Goal: Task Accomplishment & Management: Manage account settings

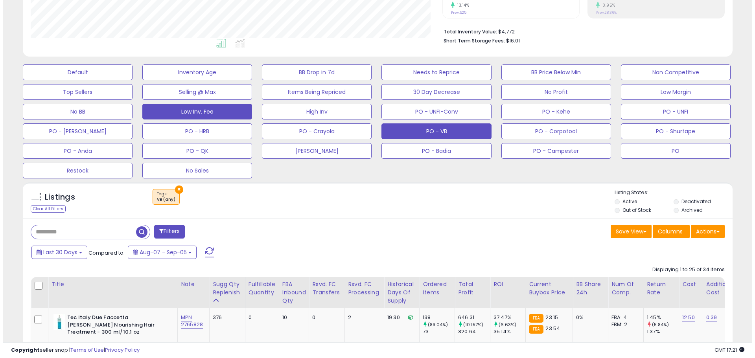
scroll to position [183, 0]
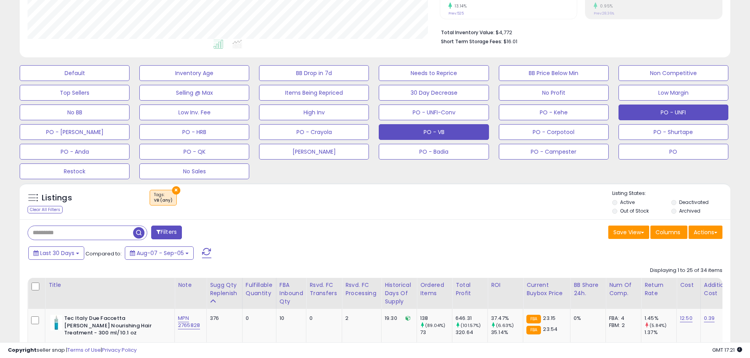
click at [650, 113] on button "PO - UNFI" at bounding box center [673, 113] width 110 height 16
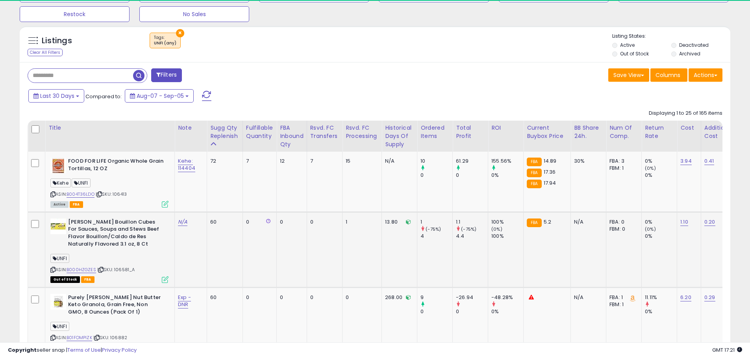
scroll to position [161, 412]
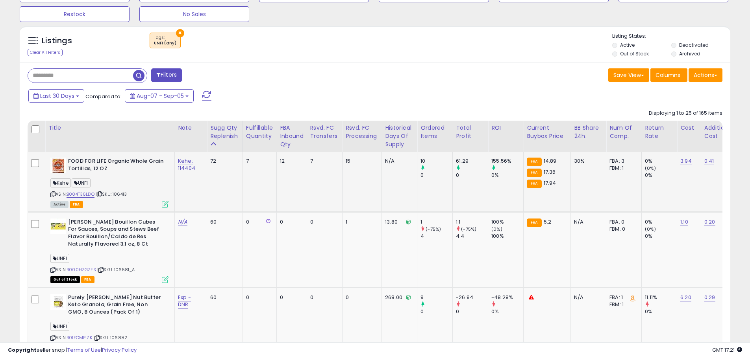
click at [161, 198] on div "ASIN: B004T36LDO | SKU: 106413 Active FBA" at bounding box center [109, 182] width 118 height 49
click at [153, 200] on div "ASIN: B004T36LDO | SKU: 106413 Active FBA" at bounding box center [109, 182] width 118 height 49
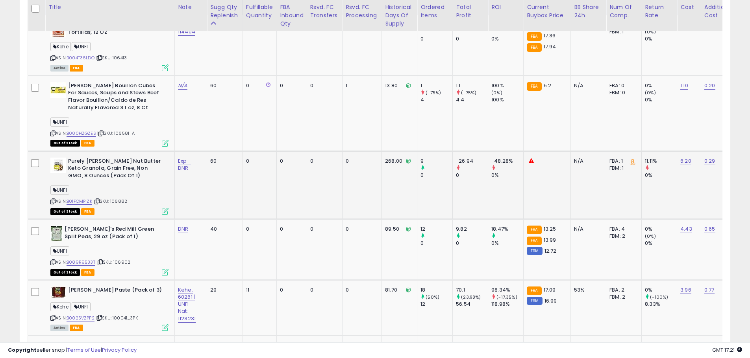
scroll to position [458, 0]
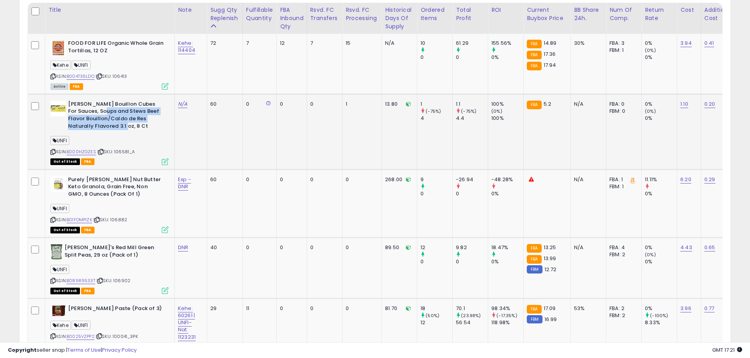
drag, startPoint x: 98, startPoint y: 109, endPoint x: 136, endPoint y: 129, distance: 42.9
click at [136, 129] on b "[PERSON_NAME] Bouillon Cubes For Sauces, Soups and Stews Beef Flavor Bouillon/C…" at bounding box center [116, 116] width 96 height 31
click at [139, 138] on div "UNFI" at bounding box center [109, 142] width 118 height 11
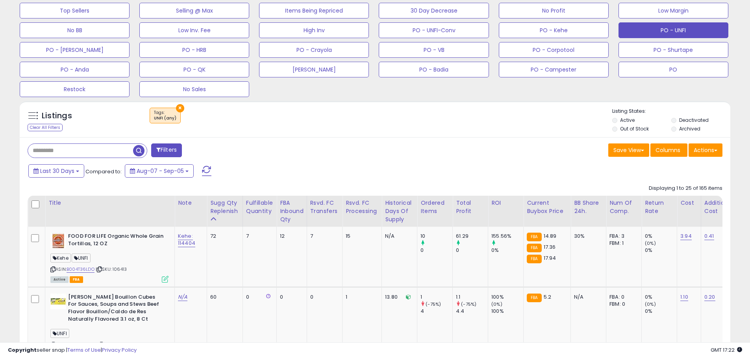
scroll to position [261, 0]
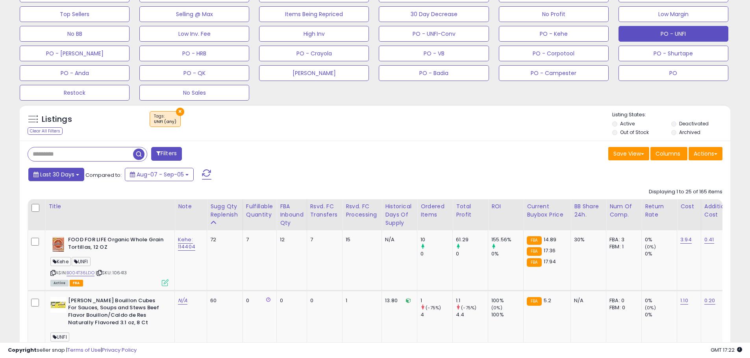
click at [76, 174] on b at bounding box center [77, 175] width 3 height 2
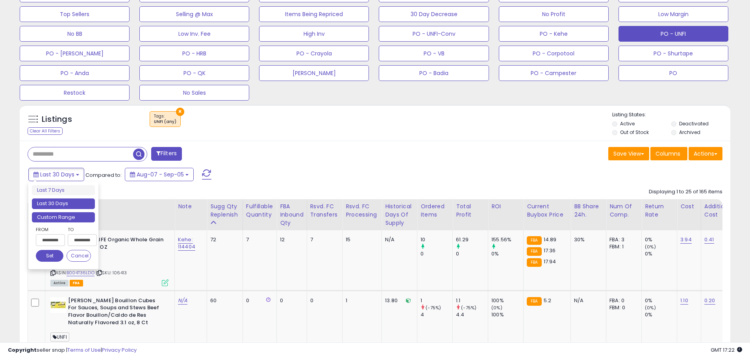
click at [72, 216] on li "Custom Range" at bounding box center [63, 217] width 63 height 11
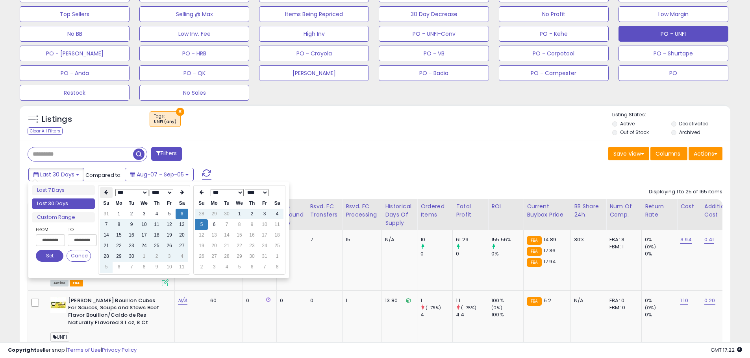
click at [107, 192] on icon at bounding box center [106, 192] width 4 height 5
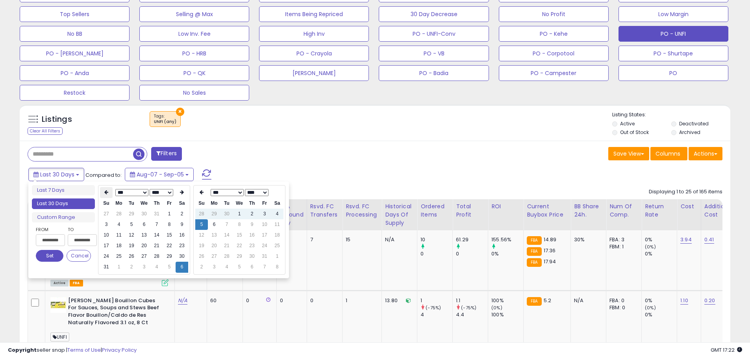
click at [106, 192] on icon at bounding box center [106, 192] width 4 height 5
click at [156, 215] on td "1" at bounding box center [156, 214] width 13 height 11
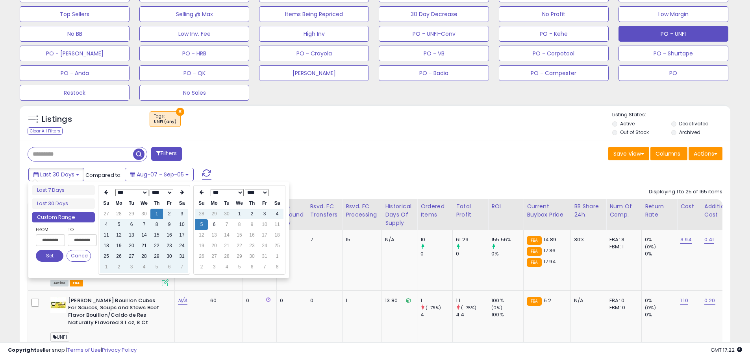
type input "**********"
click at [55, 257] on button "Set" at bounding box center [50, 256] width 28 height 12
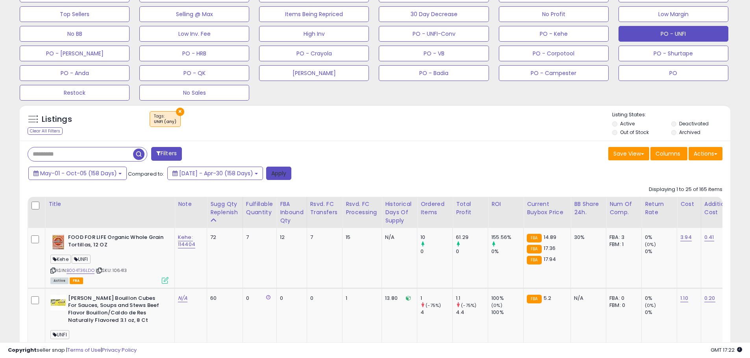
click at [291, 177] on button "Apply" at bounding box center [278, 173] width 25 height 13
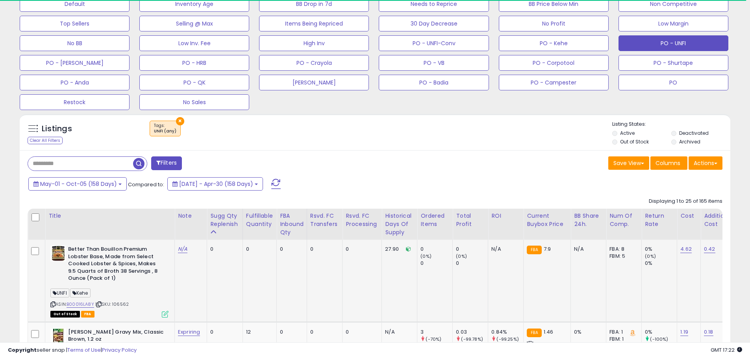
scroll to position [326, 0]
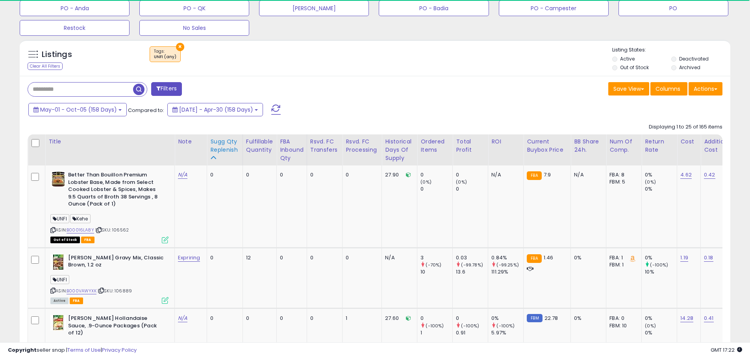
click at [220, 156] on div "Sugg Qty Replenish" at bounding box center [224, 150] width 29 height 25
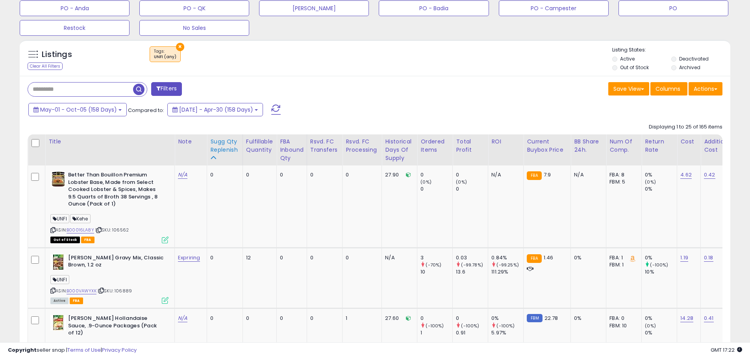
click at [217, 156] on div "Sugg Qty Replenish" at bounding box center [224, 150] width 29 height 25
click at [216, 155] on icon at bounding box center [213, 158] width 6 height 6
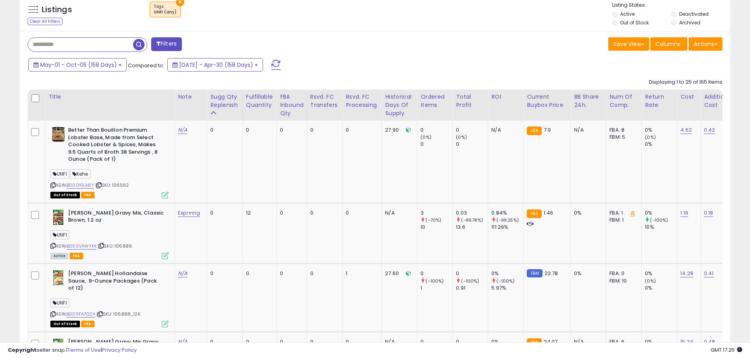
scroll to position [326, 0]
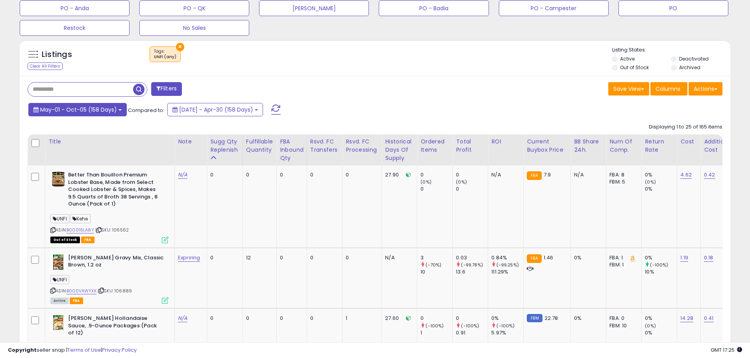
click at [113, 114] on button "May-01 - Oct-05 (158 Days)" at bounding box center [77, 109] width 98 height 13
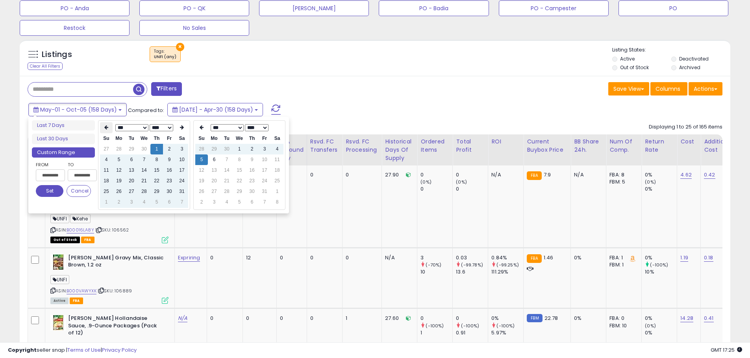
click at [107, 124] on th at bounding box center [106, 127] width 13 height 11
click at [107, 126] on icon at bounding box center [106, 127] width 4 height 5
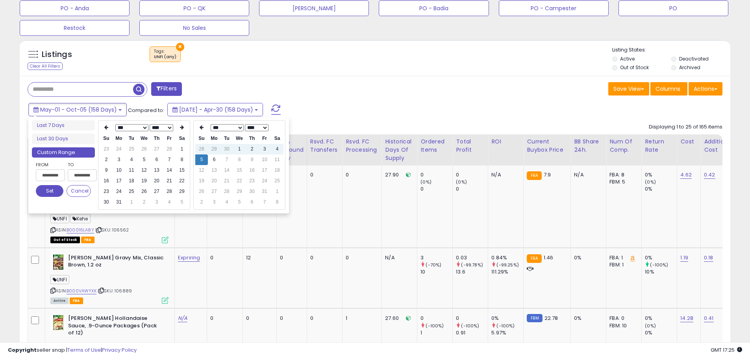
click at [107, 126] on icon at bounding box center [106, 127] width 4 height 5
click at [145, 152] on td "1" at bounding box center [144, 149] width 13 height 11
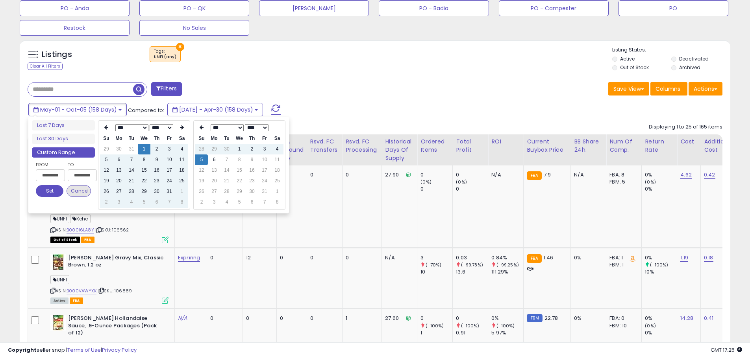
type input "**********"
click at [53, 194] on button "Set" at bounding box center [50, 191] width 28 height 12
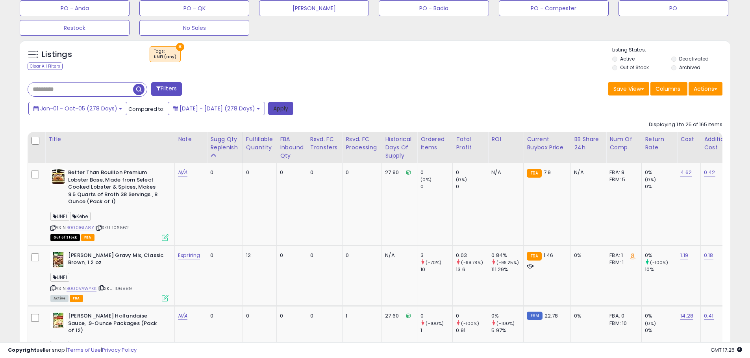
click at [293, 108] on button "Apply" at bounding box center [280, 108] width 25 height 13
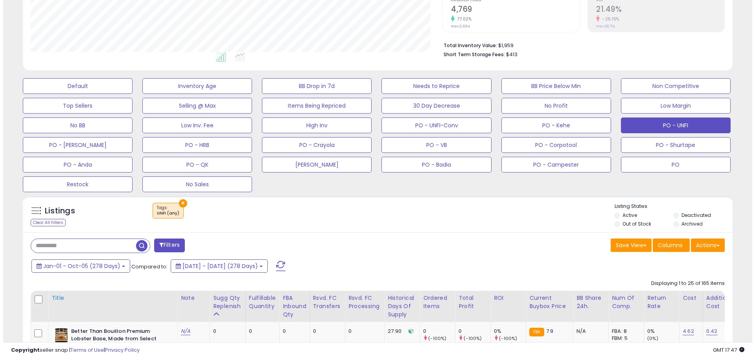
scroll to position [208, 0]
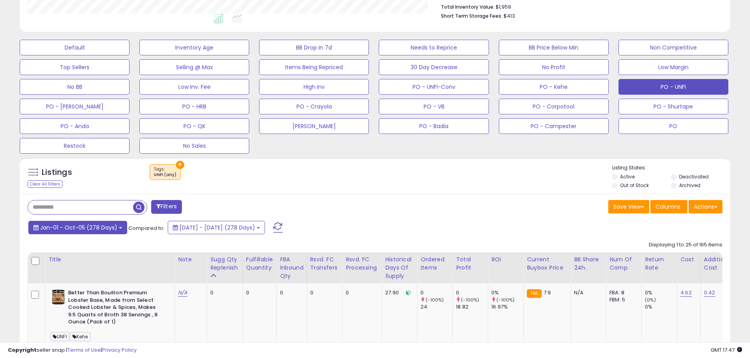
click at [113, 230] on span "Jan-01 - Oct-05 (278 Days)" at bounding box center [78, 228] width 77 height 8
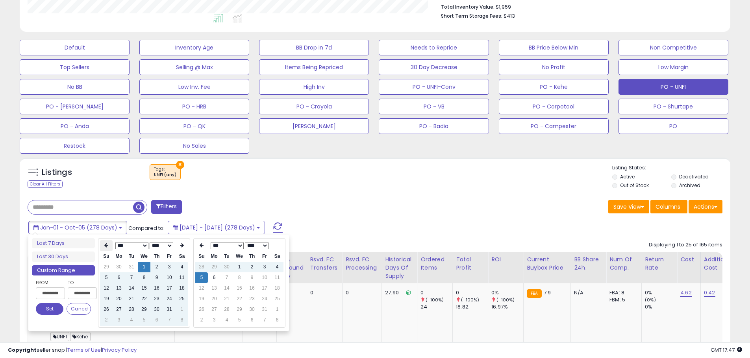
click at [108, 245] on icon at bounding box center [106, 245] width 4 height 5
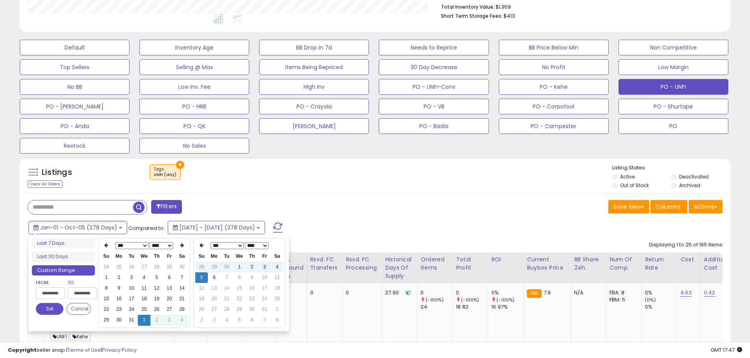
click at [108, 245] on icon at bounding box center [106, 245] width 4 height 5
click at [130, 267] on td "1" at bounding box center [131, 267] width 13 height 11
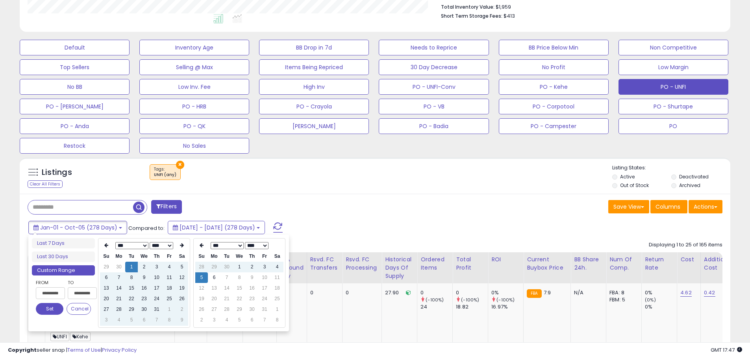
type input "**********"
click at [50, 308] on button "Set" at bounding box center [50, 309] width 28 height 12
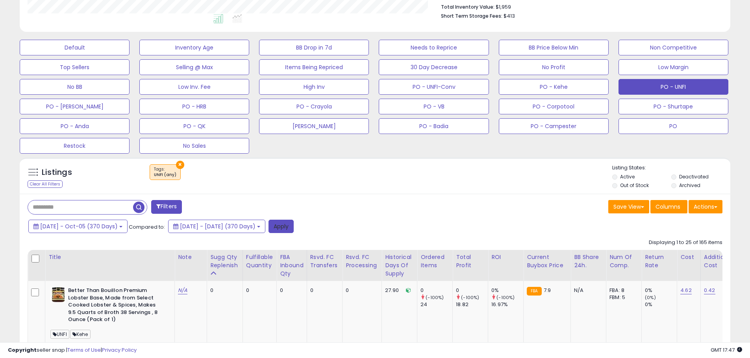
click at [294, 230] on button "Apply" at bounding box center [280, 226] width 25 height 13
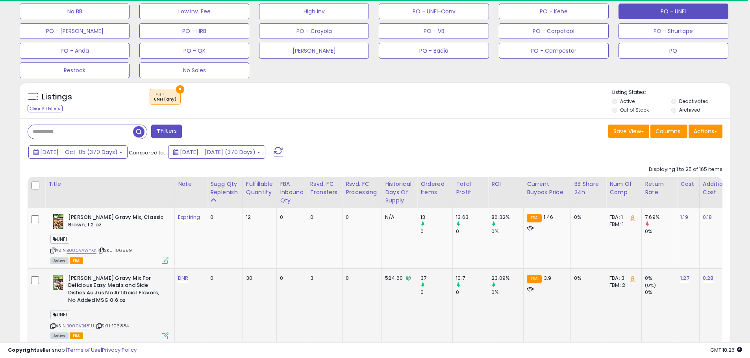
scroll to position [287, 0]
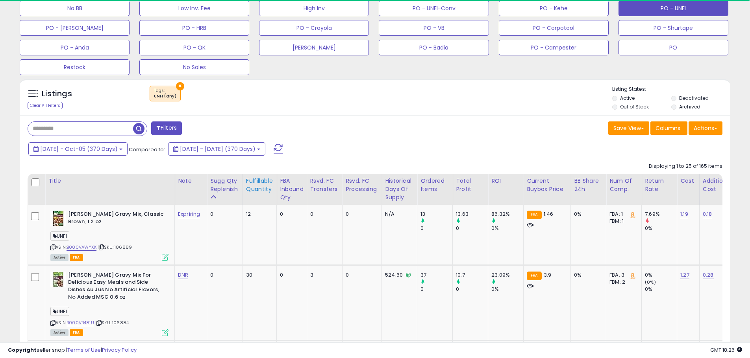
click at [254, 187] on div "Fulfillable Quantity" at bounding box center [259, 185] width 27 height 17
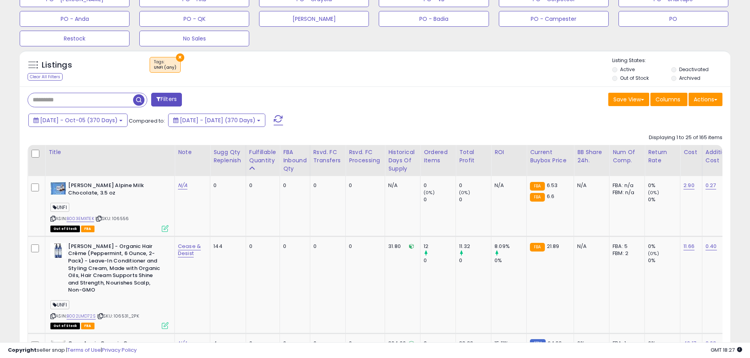
scroll to position [366, 0]
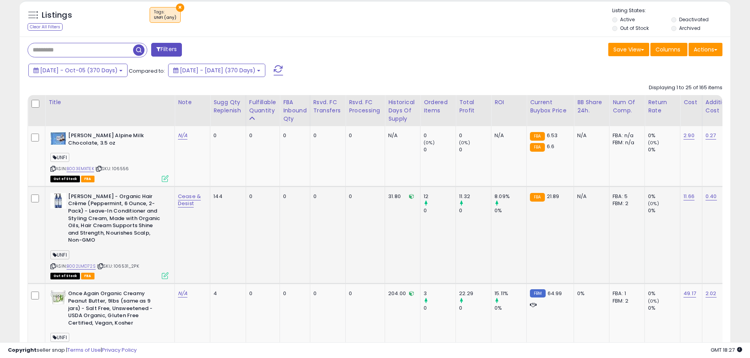
click at [129, 264] on span "| SKU: 106531_2PK" at bounding box center [118, 266] width 42 height 6
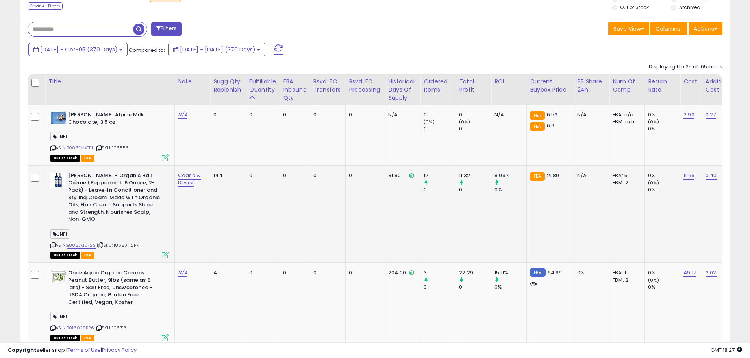
scroll to position [405, 0]
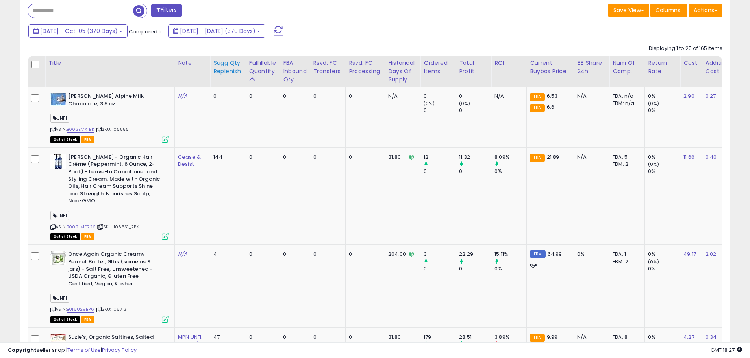
click at [229, 70] on div "Sugg Qty Replenish" at bounding box center [227, 67] width 29 height 17
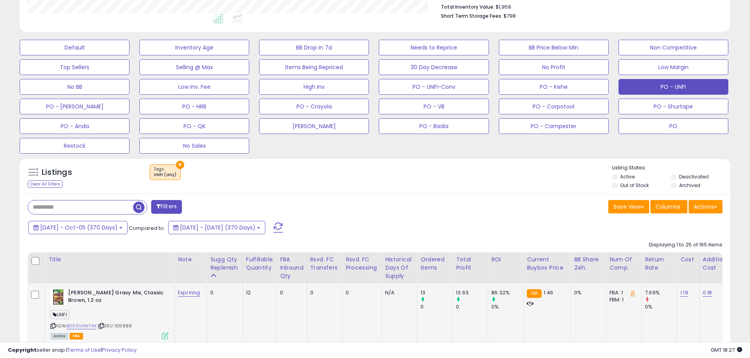
scroll to position [287, 0]
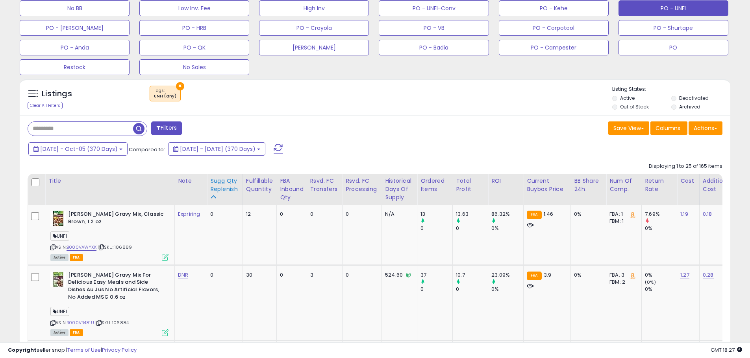
click at [223, 190] on div "Sugg Qty Replenish" at bounding box center [224, 185] width 29 height 17
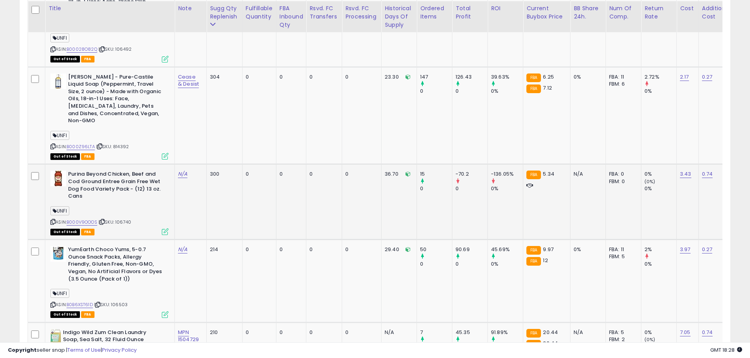
scroll to position [523, 0]
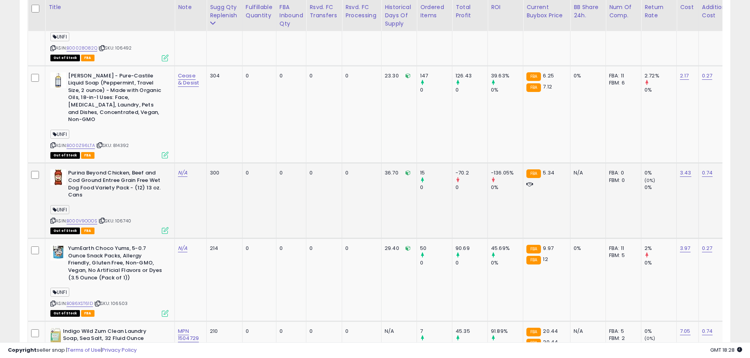
click at [144, 206] on div "UNFI" at bounding box center [109, 211] width 118 height 11
click at [140, 204] on div "ASIN: B000V9OOOS | SKU: 106740 Out of Stock FBA" at bounding box center [109, 202] width 118 height 64
click at [131, 218] on span "| SKU: 106740" at bounding box center [114, 221] width 33 height 6
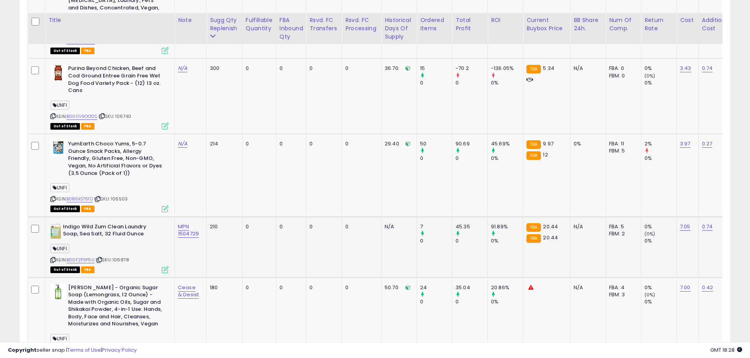
scroll to position [641, 0]
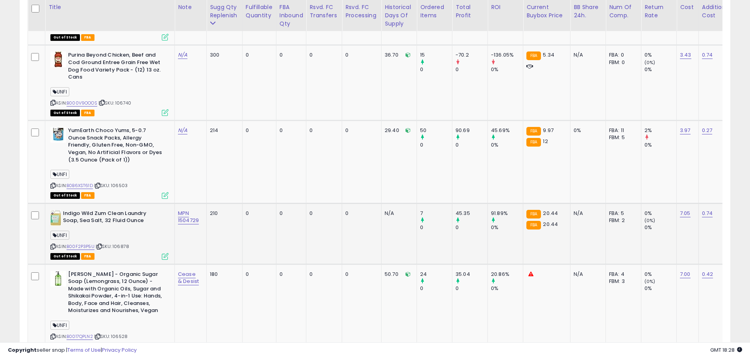
click at [125, 244] on span "| SKU: 106878" at bounding box center [112, 247] width 33 height 6
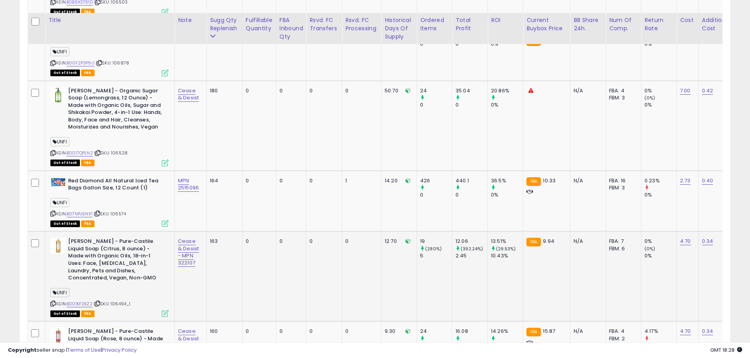
scroll to position [838, 0]
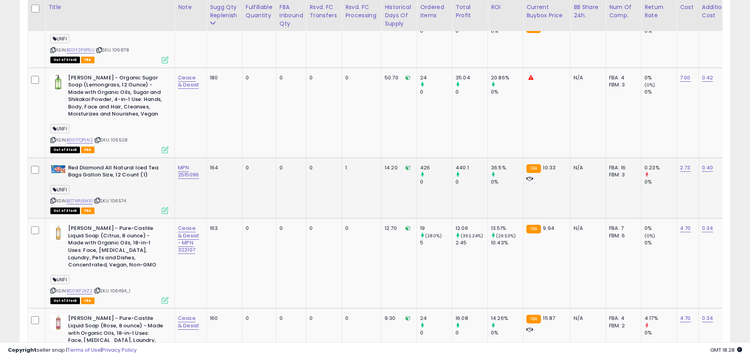
click at [122, 192] on div "ASIN: B07NPJ5N31 | SKU: 106574 Out of Stock FBA" at bounding box center [109, 188] width 118 height 49
click at [126, 198] on span "| SKU: 106574" at bounding box center [110, 201] width 32 height 6
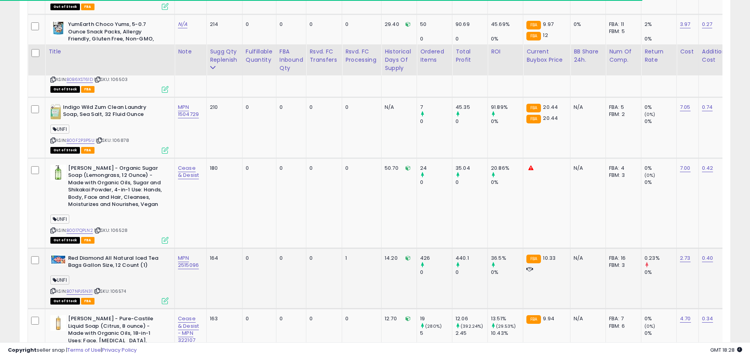
scroll to position [798, 0]
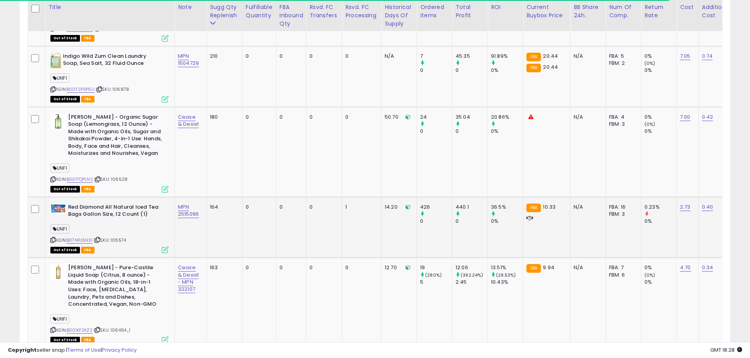
click at [117, 237] on span "| SKU: 106574" at bounding box center [110, 240] width 32 height 6
copy span "106574"
click at [86, 237] on link "B07NPJ5N31" at bounding box center [79, 240] width 26 height 7
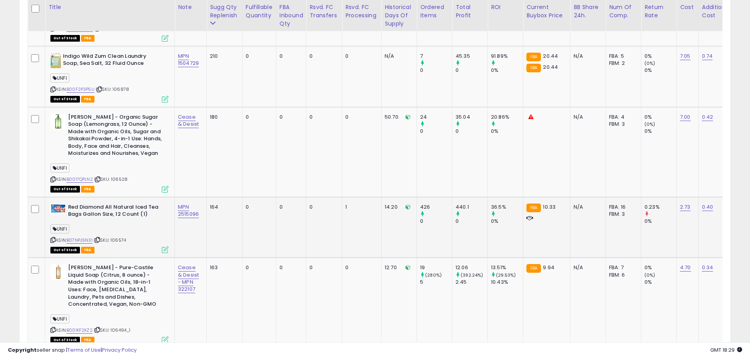
copy span "106574"
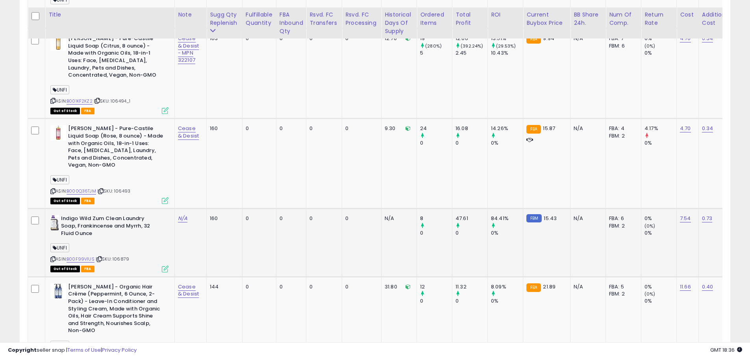
scroll to position [1074, 0]
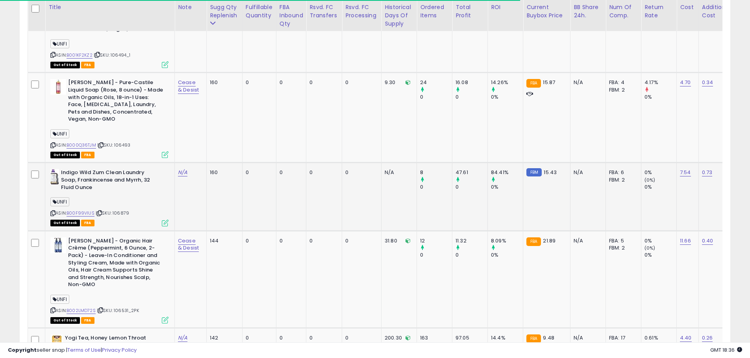
click at [122, 210] on span "| SKU: 106879" at bounding box center [112, 213] width 33 height 6
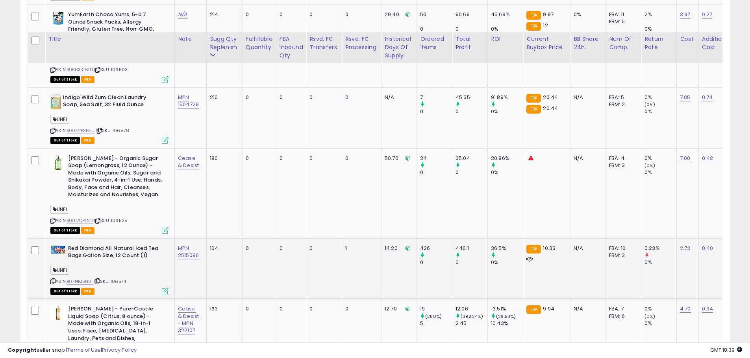
scroll to position [798, 0]
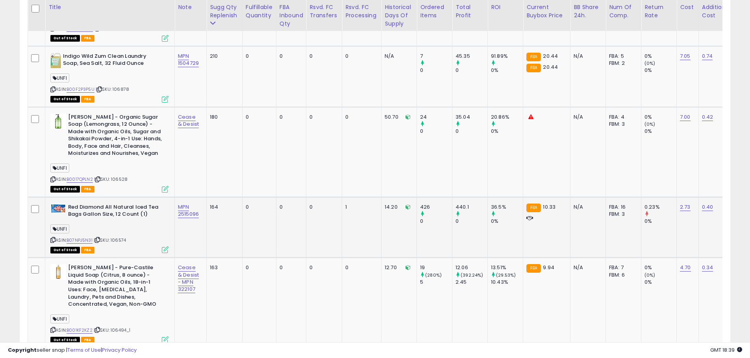
click at [122, 237] on span "| SKU: 106574" at bounding box center [110, 240] width 32 height 6
drag, startPoint x: 201, startPoint y: 203, endPoint x: 177, endPoint y: 203, distance: 24.0
click at [177, 203] on td "MPN 2515096" at bounding box center [191, 227] width 32 height 61
copy link "2515096"
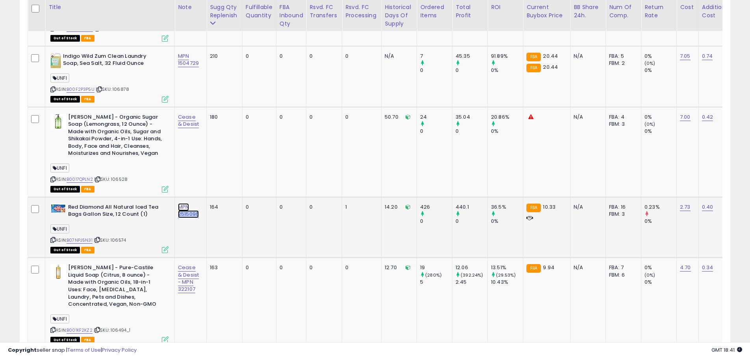
copy link "2515096"
click at [707, 203] on link "0.40" at bounding box center [707, 207] width 11 height 8
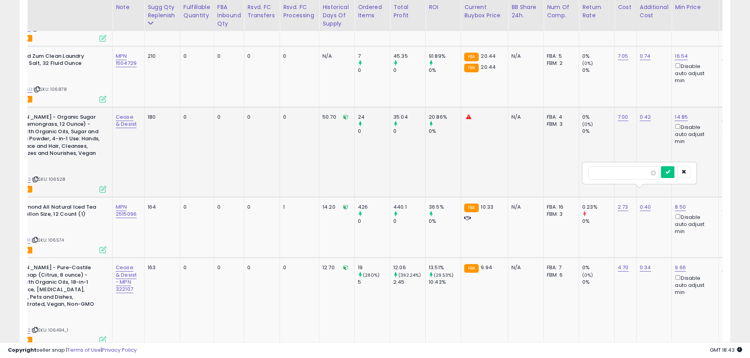
drag, startPoint x: 633, startPoint y: 175, endPoint x: 566, endPoint y: 174, distance: 66.5
type input "****"
click at [670, 172] on icon "submit" at bounding box center [667, 172] width 5 height 5
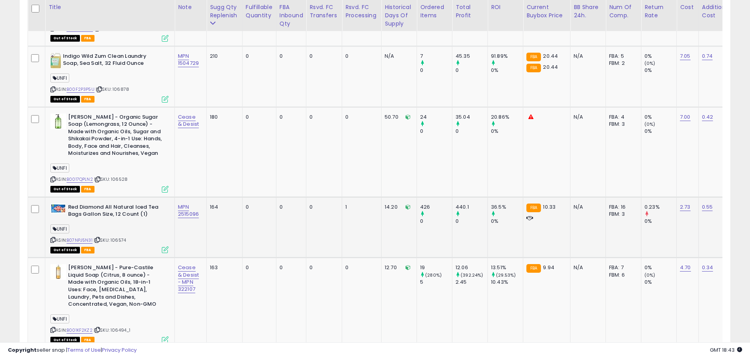
click at [116, 237] on span "| SKU: 106574" at bounding box center [110, 240] width 32 height 6
click at [118, 237] on span "| SKU: 106574" at bounding box center [110, 240] width 32 height 6
copy span "106574"
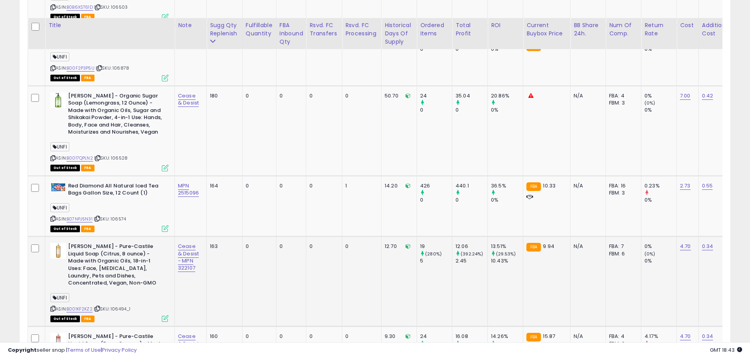
scroll to position [838, 0]
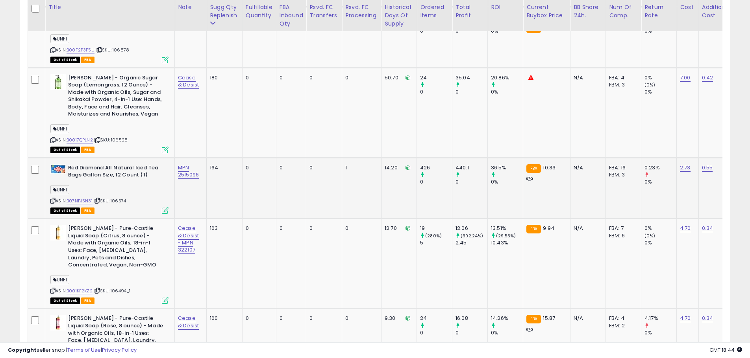
click at [132, 187] on div "ASIN: B07NPJ5N31 | SKU: 106574 Out of Stock FBA" at bounding box center [109, 188] width 118 height 49
drag, startPoint x: 136, startPoint y: 189, endPoint x: 112, endPoint y: 188, distance: 24.0
click at [112, 188] on div "ASIN: B07NPJ5N31 | SKU: 106574 Out of Stock FBA" at bounding box center [109, 188] width 118 height 49
click at [120, 190] on div "ASIN: B07NPJ5N31 | SKU: 106574 Out of Stock FBA" at bounding box center [109, 188] width 118 height 49
click at [194, 177] on td "MPN 2515096" at bounding box center [191, 188] width 32 height 61
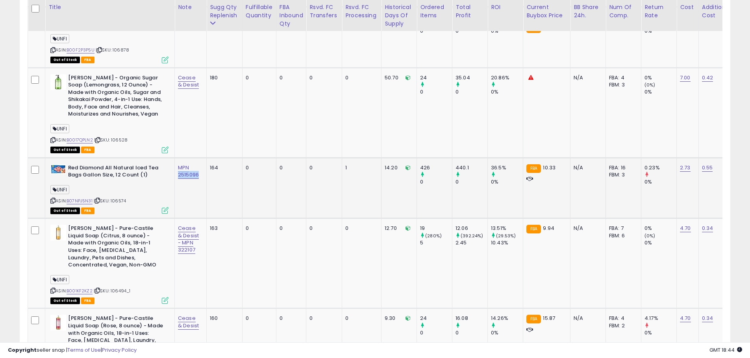
drag, startPoint x: 201, startPoint y: 159, endPoint x: 175, endPoint y: 161, distance: 26.0
click at [175, 161] on td "MPN 2515096" at bounding box center [191, 188] width 32 height 61
copy link "2515096"
click at [195, 173] on td "MPN 2515096" at bounding box center [191, 188] width 32 height 61
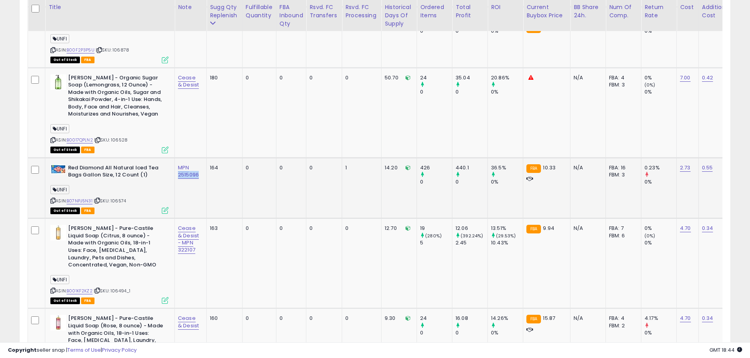
drag, startPoint x: 199, startPoint y: 162, endPoint x: 178, endPoint y: 161, distance: 21.2
click at [178, 164] on div "MPN 2515096" at bounding box center [189, 171] width 22 height 14
copy link "2515096"
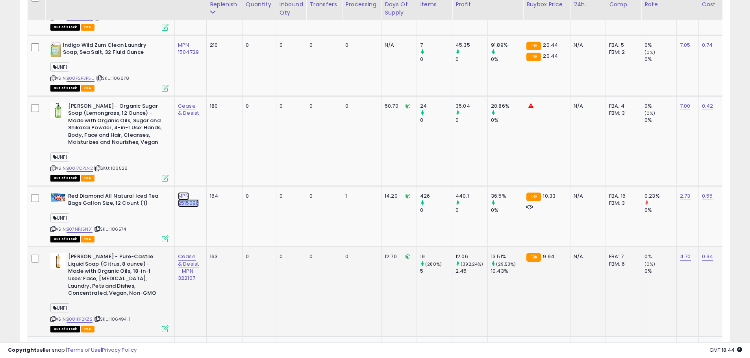
scroll to position [798, 0]
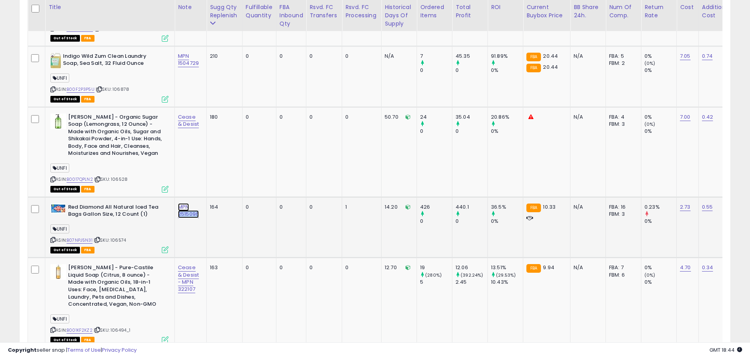
copy link "2515096"
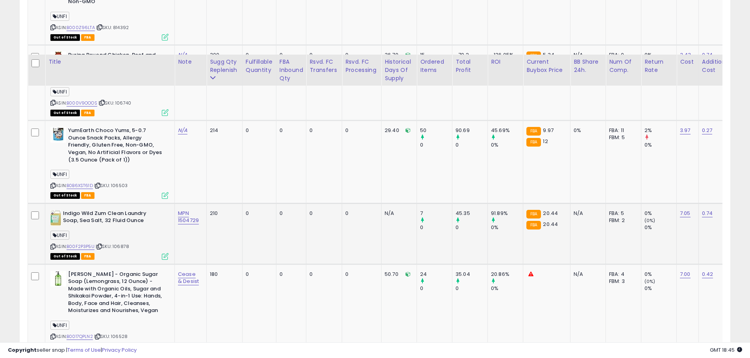
scroll to position [720, 0]
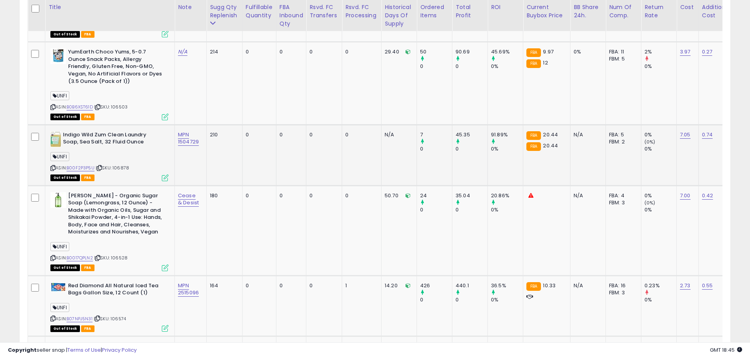
click at [199, 138] on td "MPN 1504729" at bounding box center [191, 155] width 32 height 61
drag, startPoint x: 202, startPoint y: 130, endPoint x: 177, endPoint y: 132, distance: 25.3
click at [177, 132] on td "MPN 1504729" at bounding box center [191, 155] width 32 height 61
click at [85, 165] on link "B00F2P3P5U" at bounding box center [80, 168] width 28 height 7
click at [687, 282] on link "2.73" at bounding box center [684, 286] width 11 height 8
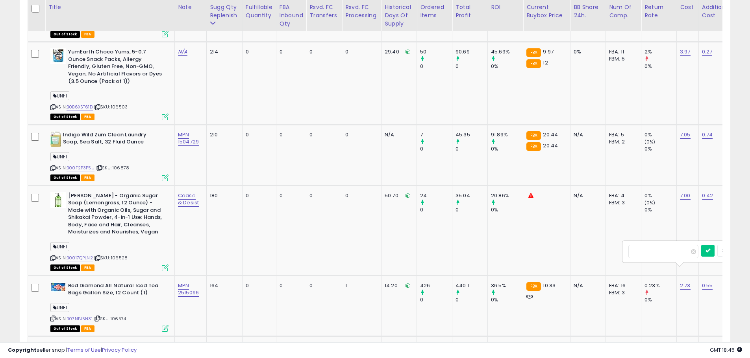
scroll to position [0, 40]
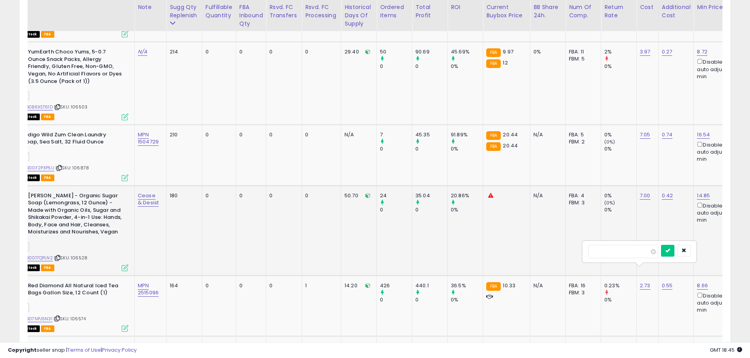
drag, startPoint x: 603, startPoint y: 251, endPoint x: 573, endPoint y: 247, distance: 29.7
type input "****"
click at [670, 249] on icon "submit" at bounding box center [667, 250] width 5 height 5
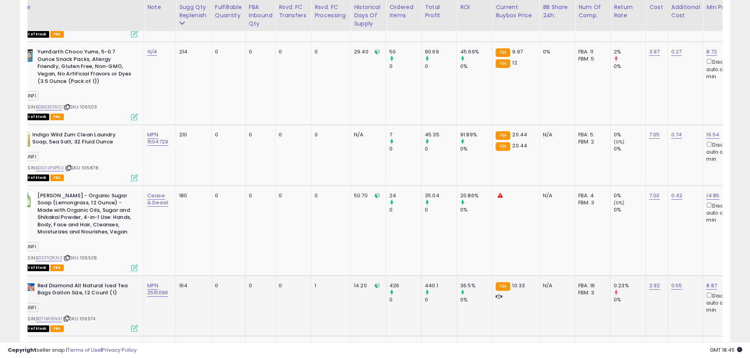
scroll to position [0, 0]
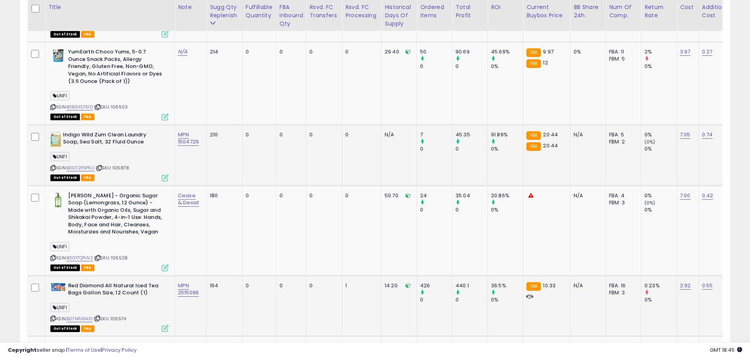
click at [116, 165] on span "| SKU: 106878" at bounding box center [112, 168] width 33 height 6
click at [201, 140] on td "MPN 1504729" at bounding box center [191, 155] width 32 height 61
drag, startPoint x: 199, startPoint y: 128, endPoint x: 177, endPoint y: 129, distance: 21.7
click at [177, 129] on td "MPN 1504729" at bounding box center [191, 155] width 32 height 61
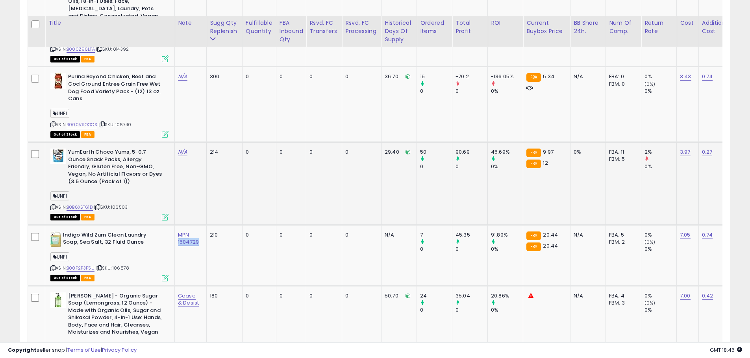
scroll to position [602, 0]
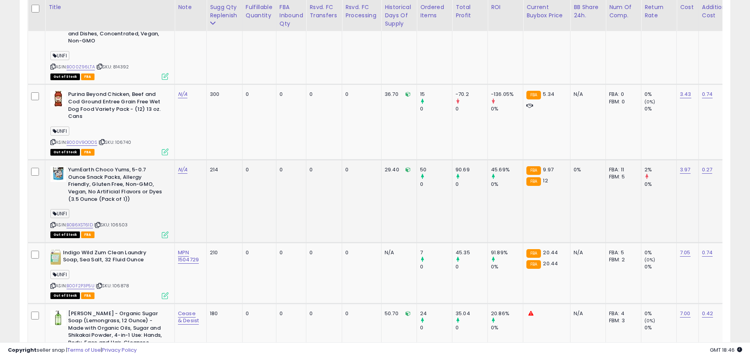
click at [138, 190] on b "YumEarth Choco Yums, 5-0.7 Ounce Snack Packs, Allergy Friendly, Gluten Free, No…" at bounding box center [116, 185] width 96 height 39
click at [124, 222] on span "| SKU: 106503" at bounding box center [110, 225] width 33 height 6
click at [137, 175] on b "YumEarth Choco Yums, 5-0.7 Ounce Snack Packs, Allergy Friendly, Gluten Free, No…" at bounding box center [116, 185] width 96 height 39
click at [116, 222] on span "| SKU: 106503" at bounding box center [110, 225] width 33 height 6
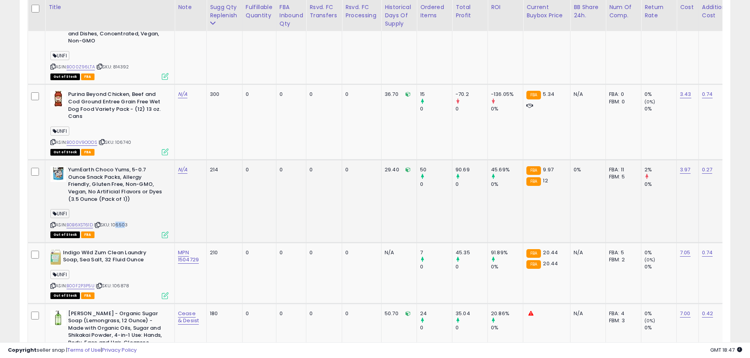
click at [116, 222] on span "| SKU: 106503" at bounding box center [110, 225] width 33 height 6
click at [86, 222] on link "B0B6XST61D" at bounding box center [79, 225] width 26 height 7
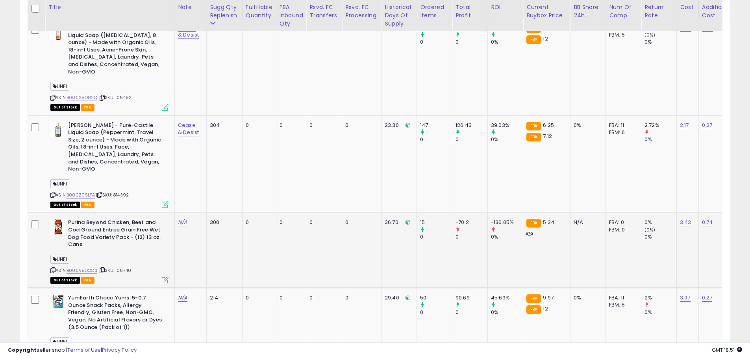
scroll to position [523, 0]
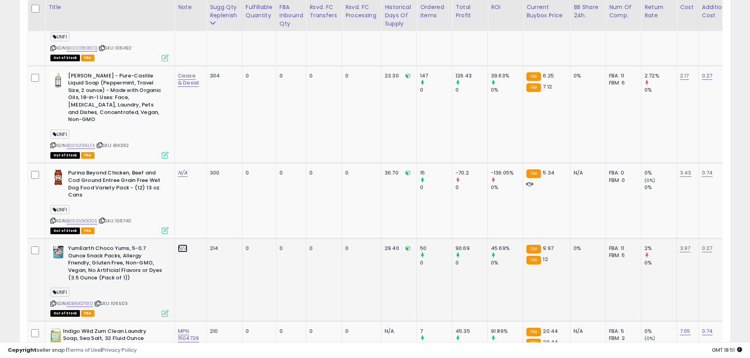
click at [185, 245] on link "N/A" at bounding box center [182, 249] width 9 height 8
type input "**********"
click at [212, 216] on button "submit" at bounding box center [204, 214] width 13 height 12
click at [196, 199] on td "N/A" at bounding box center [191, 201] width 32 height 76
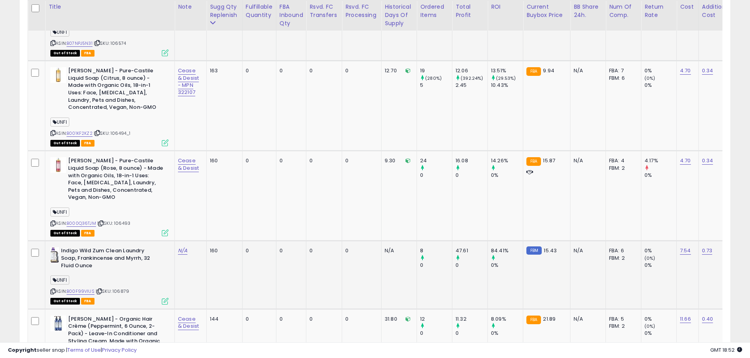
scroll to position [1034, 0]
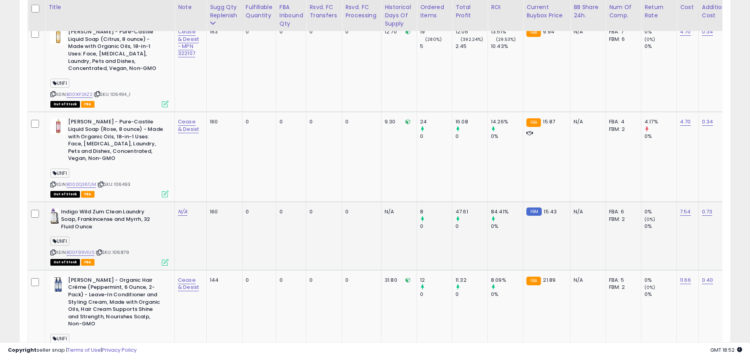
click at [121, 249] on span "| SKU: 106879" at bounding box center [112, 252] width 33 height 6
click at [126, 242] on div "ASIN: B00F99VIUS | SKU: 106879 Out of Stock FBA" at bounding box center [109, 237] width 118 height 56
click at [124, 249] on span "| SKU: 106879" at bounding box center [112, 252] width 33 height 6
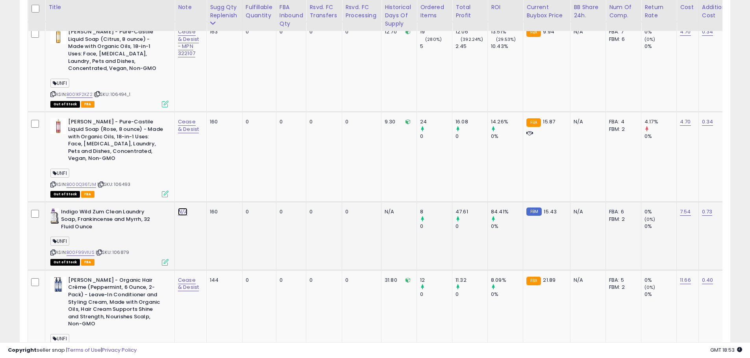
click at [183, 208] on link "N/A" at bounding box center [182, 212] width 9 height 8
type input "**********"
click at [212, 180] on button "submit" at bounding box center [204, 178] width 13 height 12
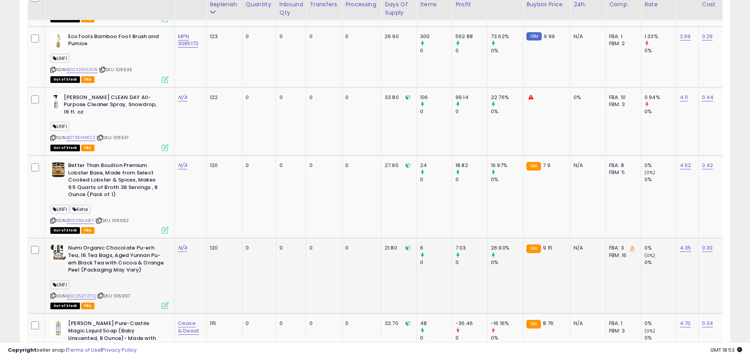
scroll to position [1703, 0]
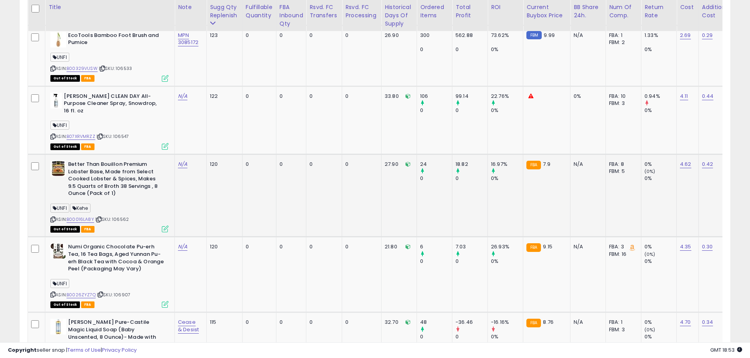
click at [131, 199] on div "ASIN: B00016LA8Y | SKU: 106562 Out of Stock FBA" at bounding box center [109, 196] width 118 height 71
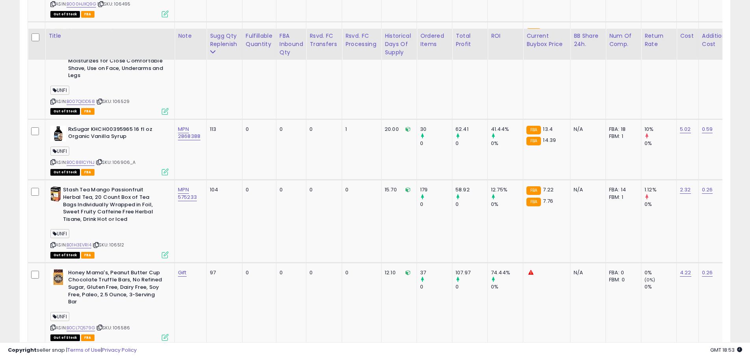
scroll to position [2125, 0]
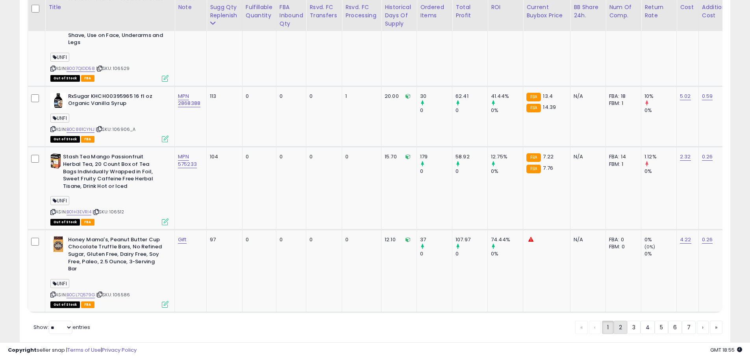
click at [618, 321] on link "2" at bounding box center [619, 327] width 13 height 13
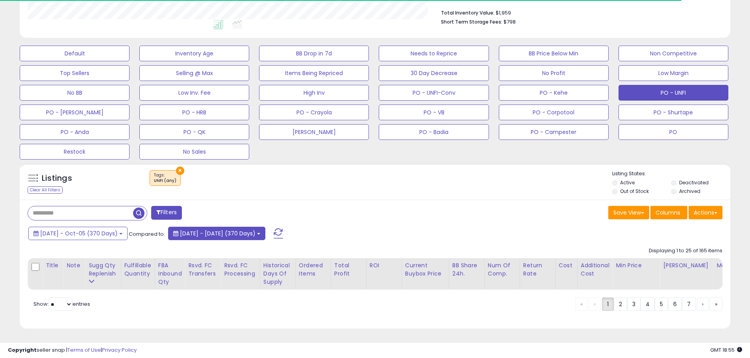
click at [236, 230] on span "[DATE] - [DATE] (370 Days)" at bounding box center [218, 234] width 76 height 8
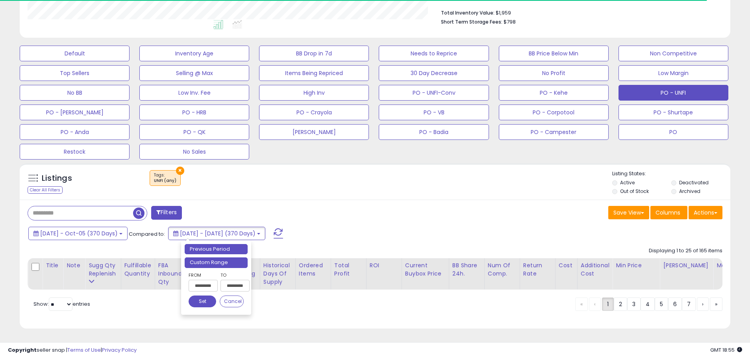
click at [218, 258] on li "Custom Range" at bounding box center [216, 263] width 63 height 11
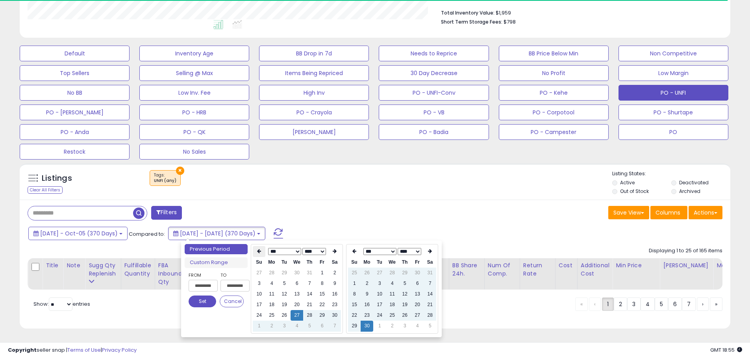
click at [258, 249] on icon at bounding box center [259, 251] width 4 height 5
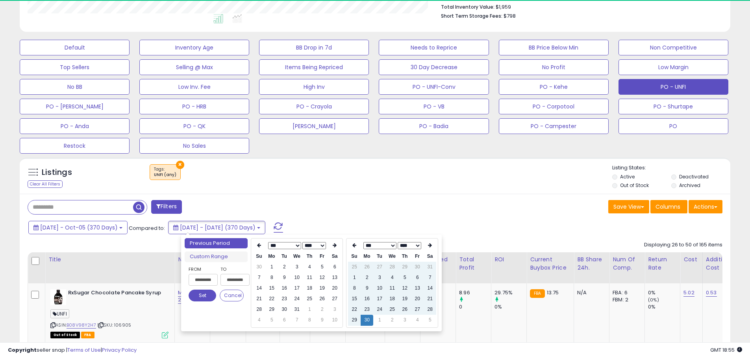
click at [258, 245] on icon at bounding box center [259, 245] width 4 height 5
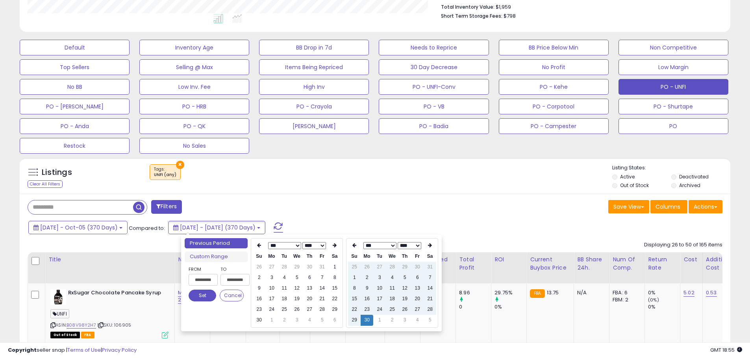
click at [258, 245] on icon at bounding box center [259, 245] width 4 height 5
click at [336, 245] on icon at bounding box center [334, 245] width 4 height 5
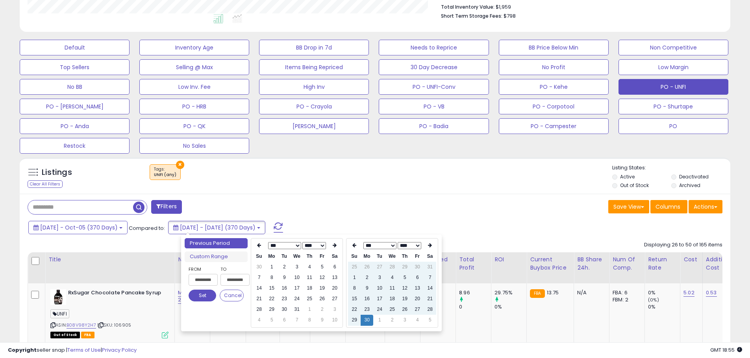
click at [336, 245] on icon at bounding box center [334, 245] width 4 height 5
click at [385, 228] on div "[DATE] - Oct-05 (370 Days) Compared to: [DATE] - [DATE] (370 Days)" at bounding box center [286, 229] width 521 height 18
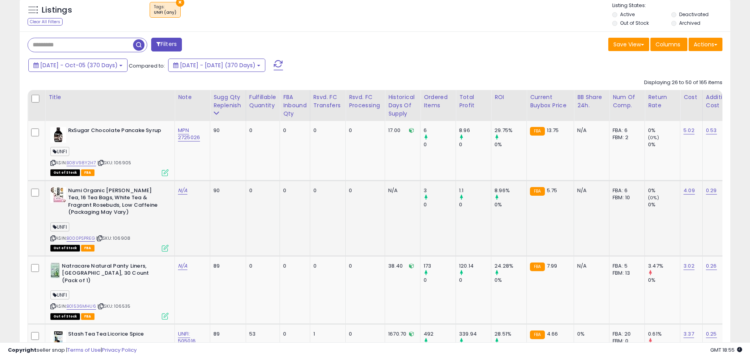
scroll to position [326, 0]
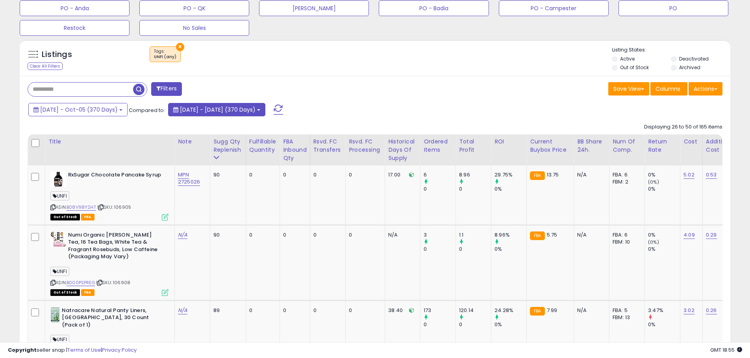
click at [260, 109] on b at bounding box center [258, 110] width 3 height 2
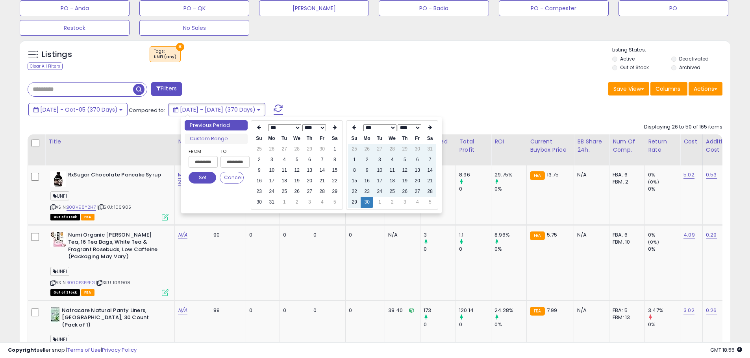
click at [375, 59] on div "× Tags" at bounding box center [376, 57] width 472 height 22
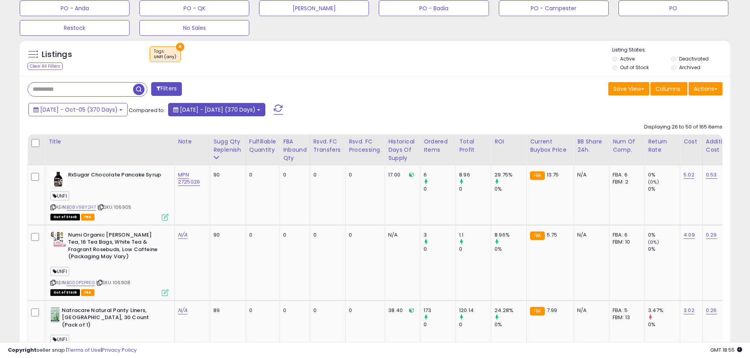
click at [211, 109] on span "[DATE] - [DATE] (370 Days)" at bounding box center [218, 110] width 76 height 8
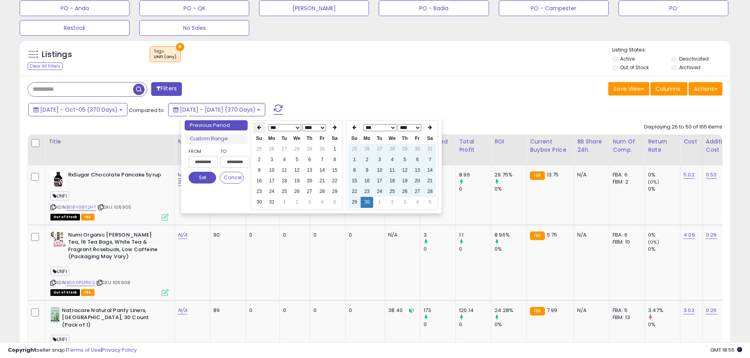
click at [258, 127] on icon at bounding box center [259, 127] width 4 height 5
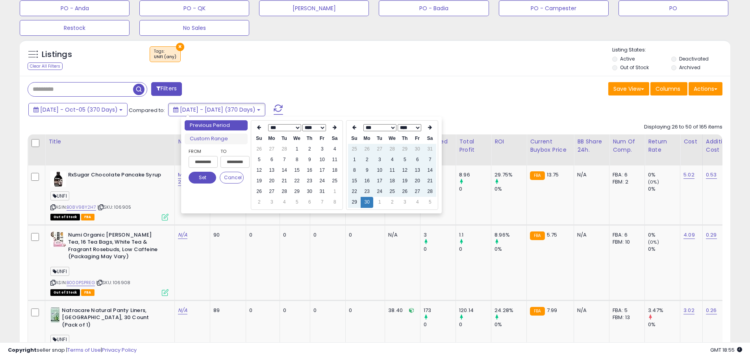
click at [258, 127] on icon at bounding box center [259, 127] width 4 height 5
click at [334, 127] on icon at bounding box center [334, 127] width 4 height 5
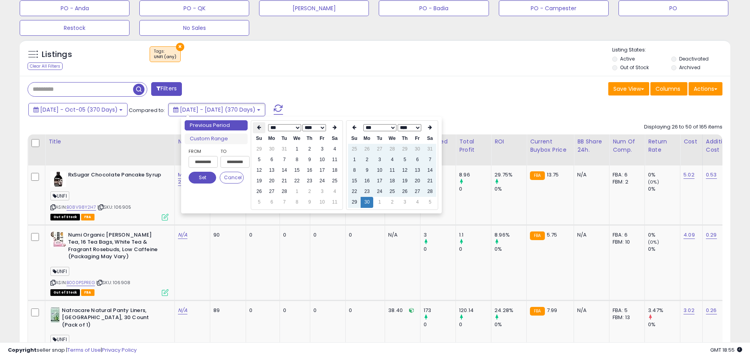
click at [258, 129] on icon at bounding box center [259, 127] width 4 height 5
click at [286, 203] on td "31" at bounding box center [284, 202] width 13 height 11
type input "**********"
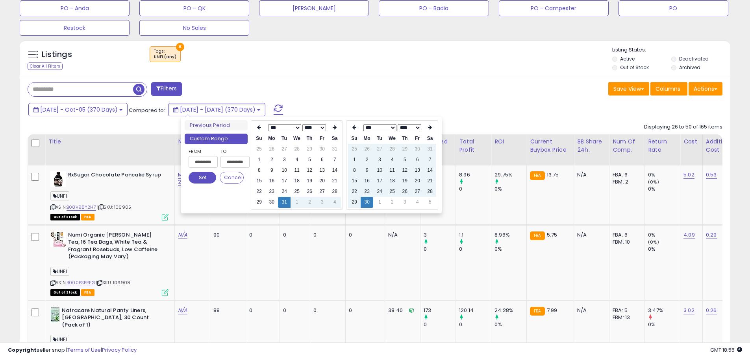
click at [204, 176] on button "Set" at bounding box center [202, 178] width 28 height 12
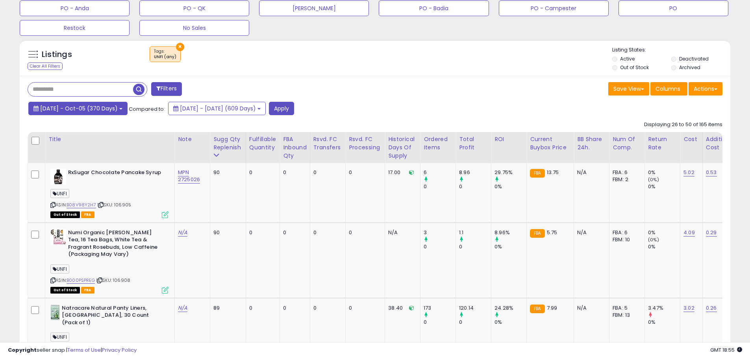
click at [127, 110] on button "[DATE] - Oct-05 (370 Days)" at bounding box center [77, 108] width 99 height 13
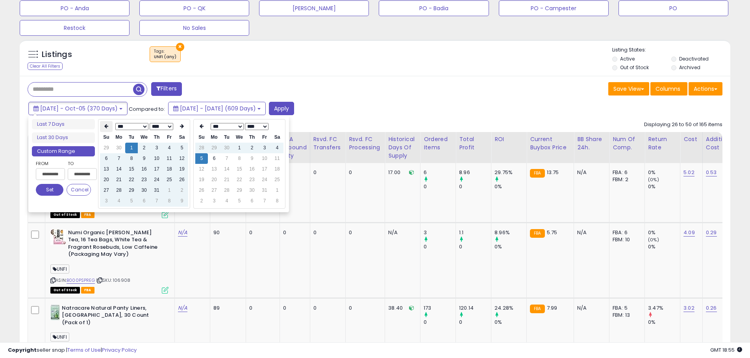
click at [107, 127] on icon at bounding box center [106, 126] width 4 height 5
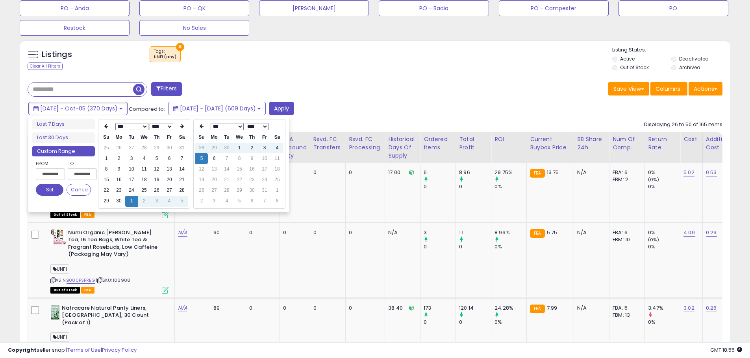
type input "**********"
click at [85, 188] on button "Cancel" at bounding box center [78, 190] width 24 height 12
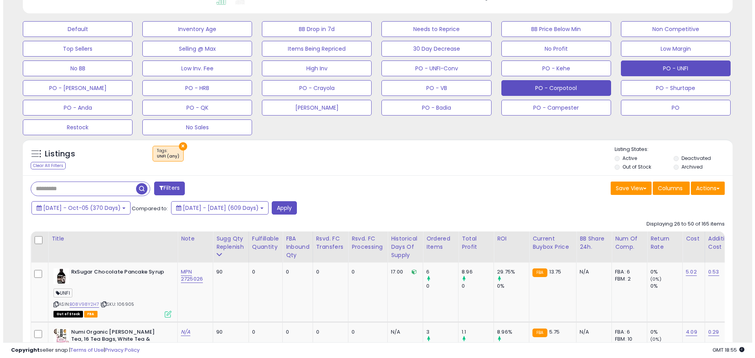
scroll to position [208, 0]
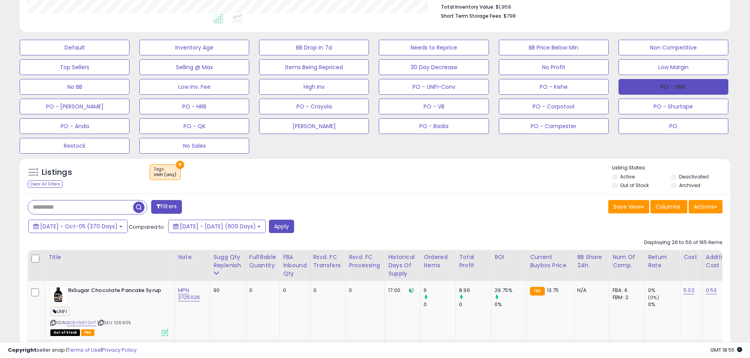
click at [663, 86] on button "PO - UNFI" at bounding box center [673, 87] width 110 height 16
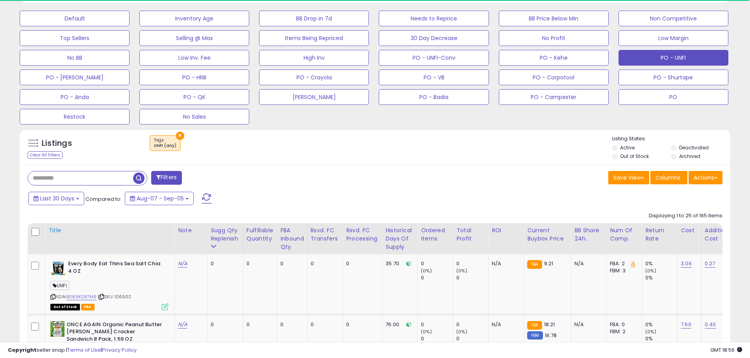
scroll to position [287, 0]
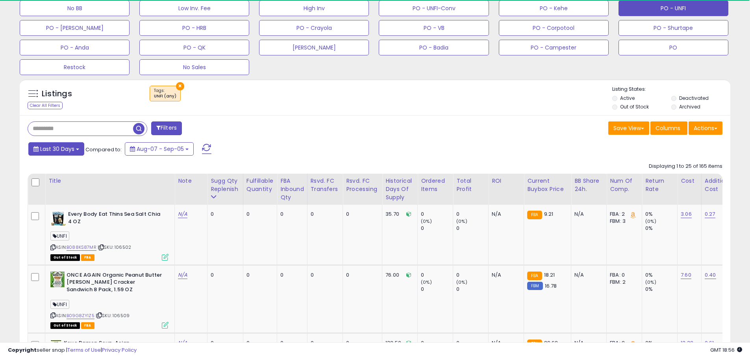
click at [73, 152] on span "Last 30 Days" at bounding box center [57, 149] width 34 height 8
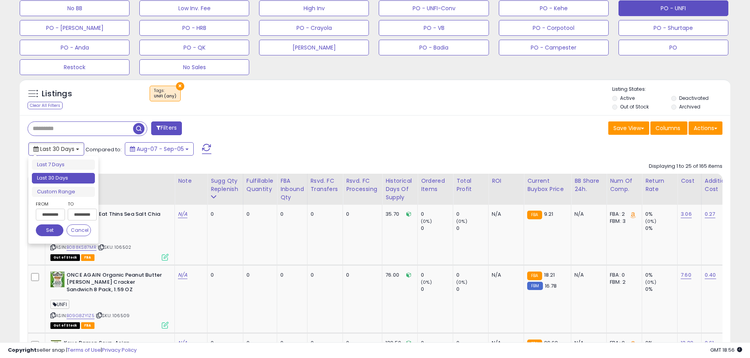
scroll to position [161, 412]
click at [66, 192] on li "Custom Range" at bounding box center [63, 192] width 63 height 11
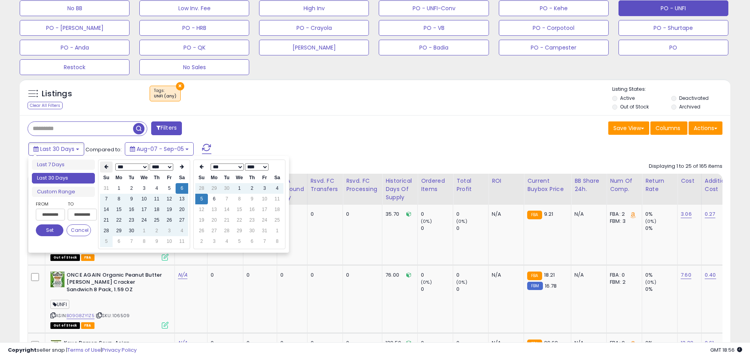
click at [107, 166] on icon at bounding box center [106, 166] width 4 height 5
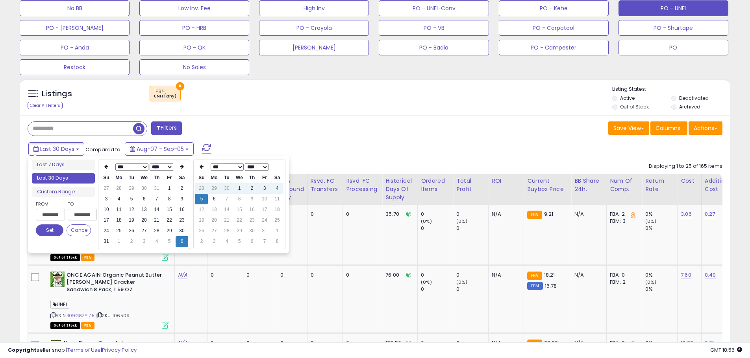
click at [107, 166] on icon at bounding box center [106, 166] width 4 height 5
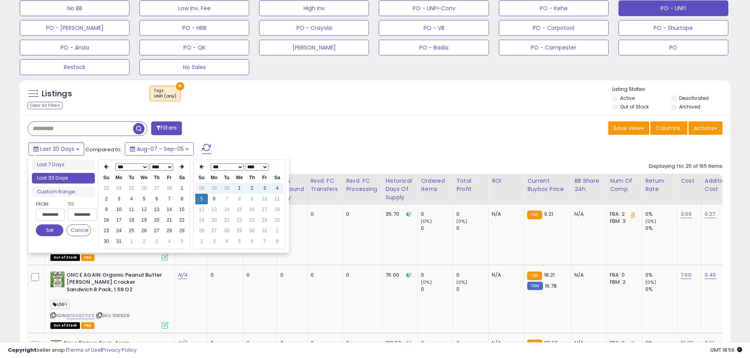
click at [107, 166] on icon at bounding box center [106, 166] width 4 height 5
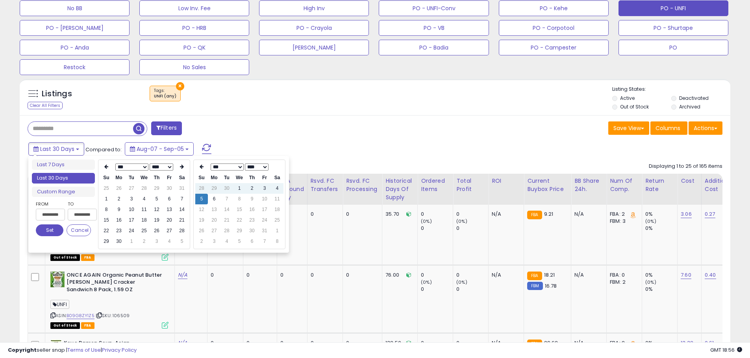
click at [107, 166] on icon at bounding box center [106, 166] width 4 height 5
click at [106, 166] on icon at bounding box center [106, 166] width 4 height 5
click at [144, 168] on select "*** *** *** *** *** *** *** *** *** *** *** ***" at bounding box center [131, 167] width 33 height 7
click at [105, 168] on icon at bounding box center [106, 166] width 4 height 5
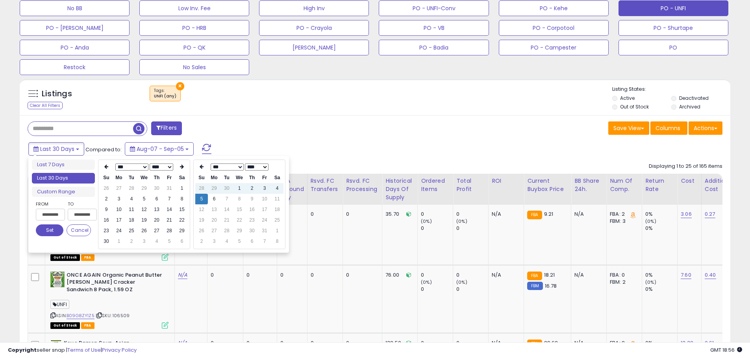
click at [105, 168] on icon at bounding box center [106, 166] width 4 height 5
click at [144, 186] on td "1" at bounding box center [144, 188] width 13 height 11
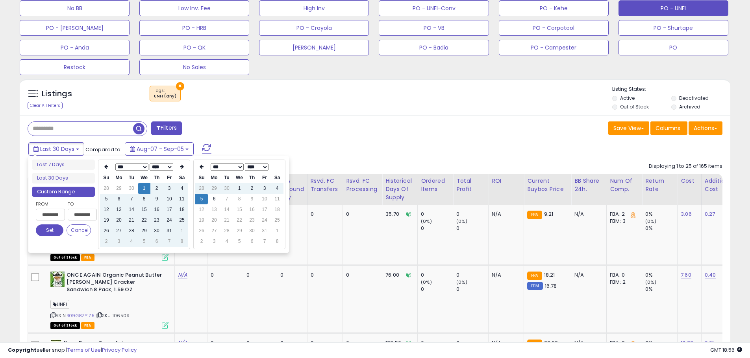
type input "**********"
click at [241, 168] on select "*** *** *** *** *** *** *** *** *** ***" at bounding box center [226, 167] width 33 height 7
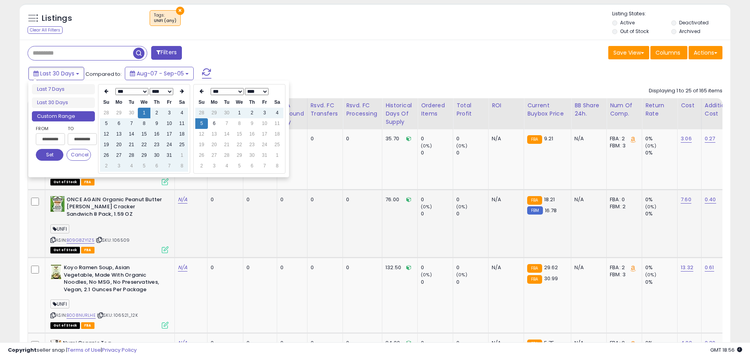
scroll to position [366, 0]
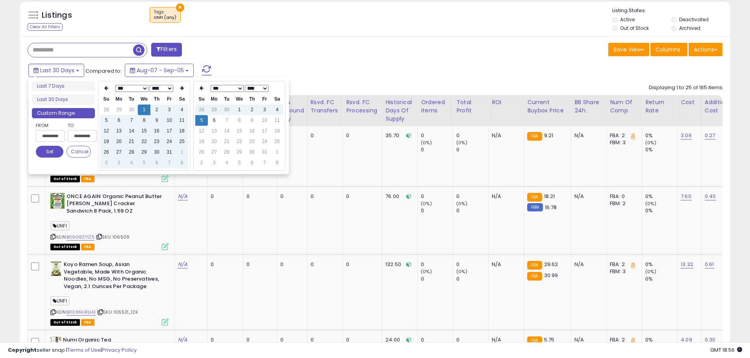
click at [239, 89] on select "*** *** *** *** *** *** *** *** *** ***" at bounding box center [226, 88] width 33 height 7
click at [255, 88] on select "**** ****" at bounding box center [257, 88] width 24 height 7
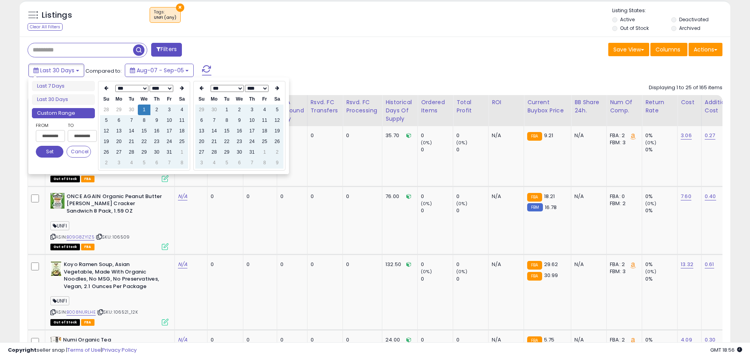
click at [226, 90] on select "*** *** *** *** *** *** *** ***" at bounding box center [226, 88] width 33 height 7
click at [228, 163] on td "31" at bounding box center [226, 163] width 13 height 11
type input "**********"
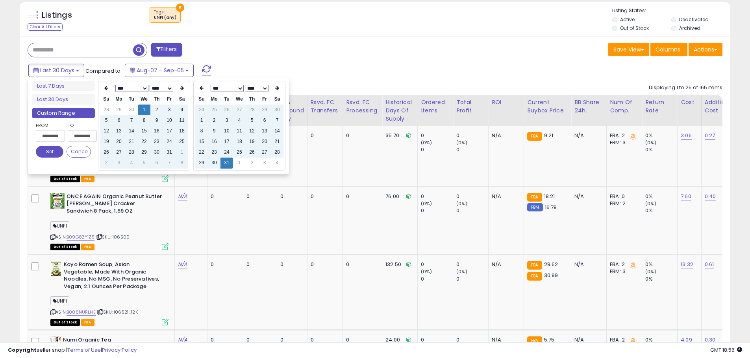
type input "**********"
click at [50, 152] on button "Set" at bounding box center [50, 152] width 28 height 12
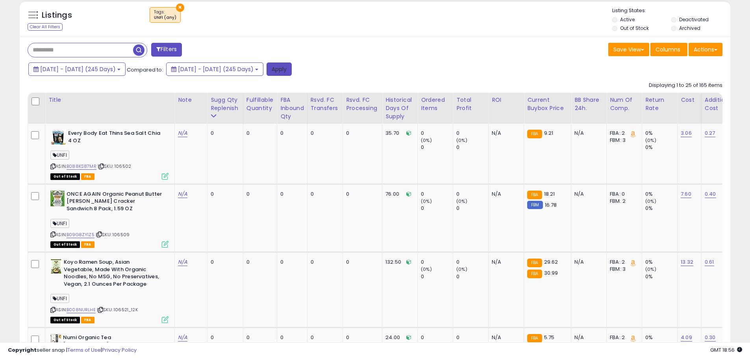
click at [292, 69] on button "Apply" at bounding box center [278, 69] width 25 height 13
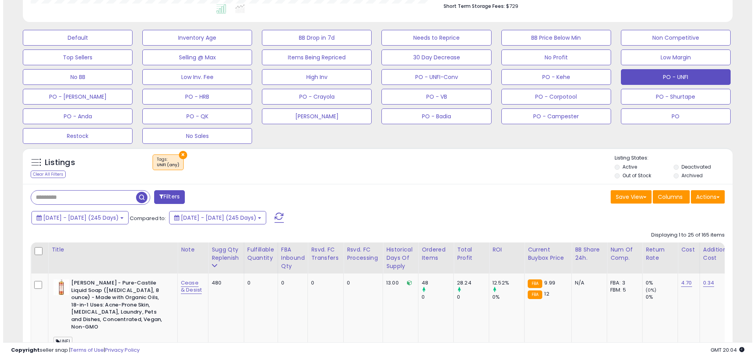
scroll to position [179, 0]
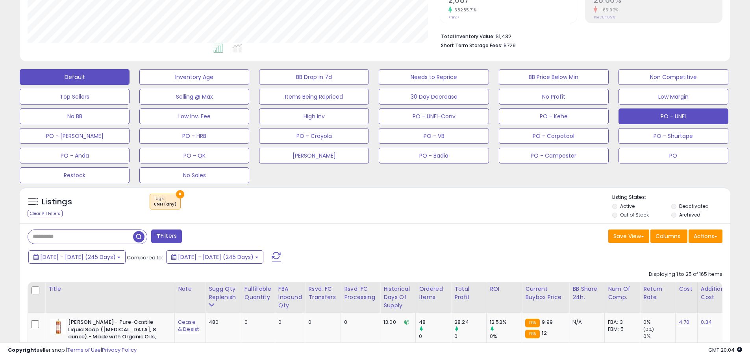
click at [74, 79] on button "Default" at bounding box center [75, 77] width 110 height 16
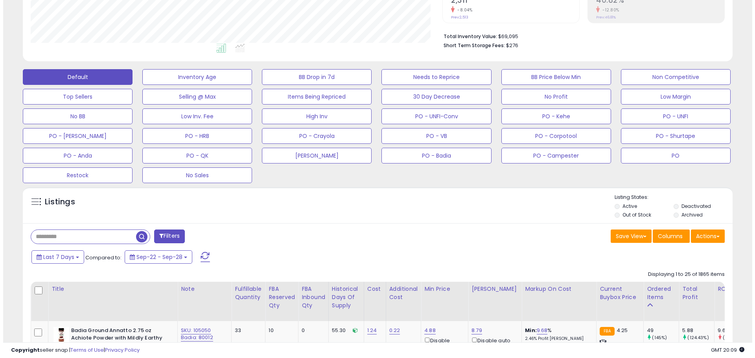
scroll to position [161, 412]
click at [72, 241] on input "text" at bounding box center [80, 237] width 105 height 14
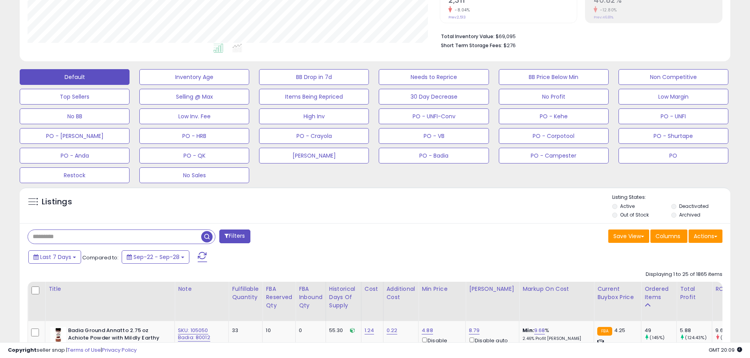
paste input "******"
type input "******"
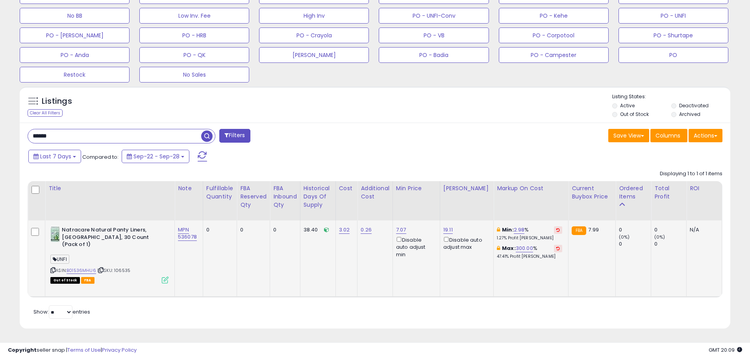
click at [137, 261] on div "ASIN: B01536MHU6 | SKU: 106535 Out of Stock FBA" at bounding box center [109, 255] width 118 height 56
click at [124, 262] on div "ASIN: B01536MHU6 | SKU: 106535 Out of Stock FBA" at bounding box center [109, 255] width 118 height 56
click at [125, 268] on span "| SKU: 106535" at bounding box center [113, 271] width 33 height 6
drag, startPoint x: 141, startPoint y: 233, endPoint x: 124, endPoint y: 232, distance: 16.6
click at [68, 227] on b "Natracare Natural Panty Liners, [GEOGRAPHIC_DATA], 30 Count (Pack of 1)" at bounding box center [110, 239] width 96 height 24
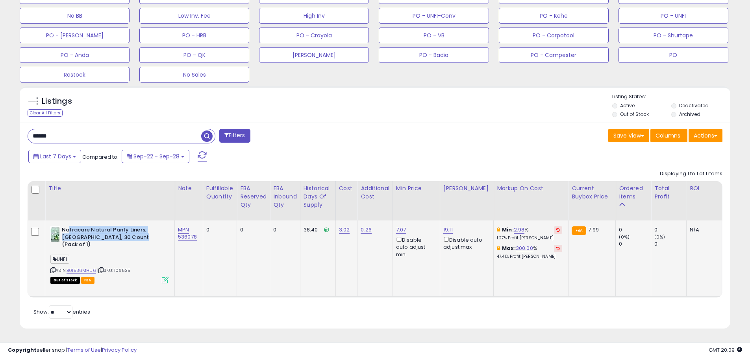
click at [133, 235] on b "Natracare Natural Panty Liners, [GEOGRAPHIC_DATA], 30 Count (Pack of 1)" at bounding box center [110, 239] width 96 height 24
drag, startPoint x: 146, startPoint y: 244, endPoint x: 139, endPoint y: 254, distance: 12.6
click at [146, 255] on div "UNFI" at bounding box center [109, 260] width 118 height 11
click at [88, 268] on link "B01536MHU6" at bounding box center [81, 271] width 30 height 7
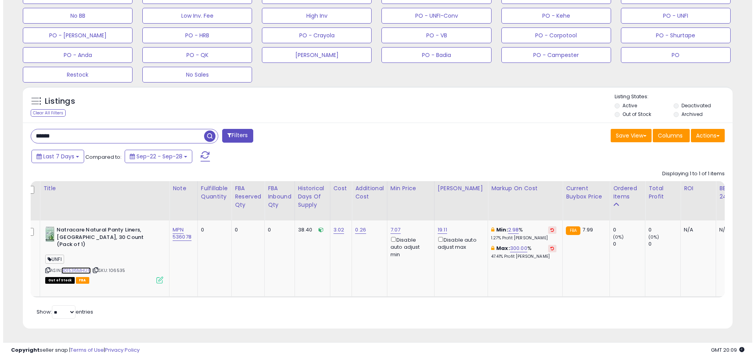
scroll to position [0, 0]
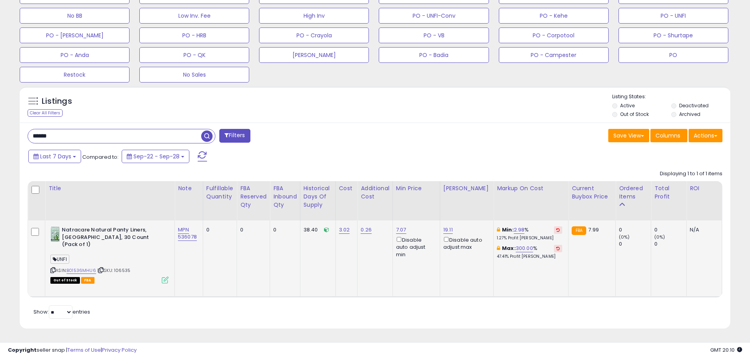
click at [127, 268] on span "| SKU: 106535" at bounding box center [113, 271] width 33 height 6
click at [164, 277] on icon at bounding box center [165, 280] width 7 height 7
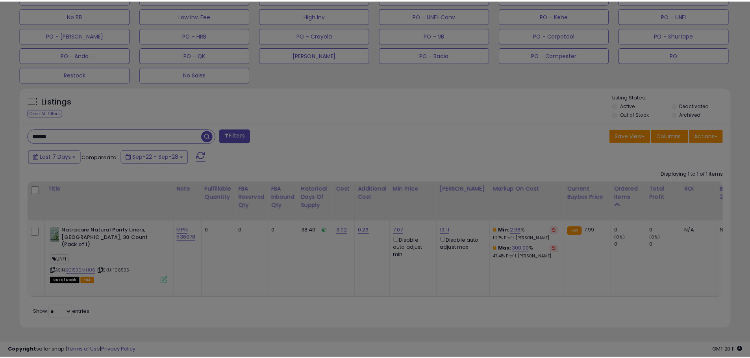
scroll to position [161, 415]
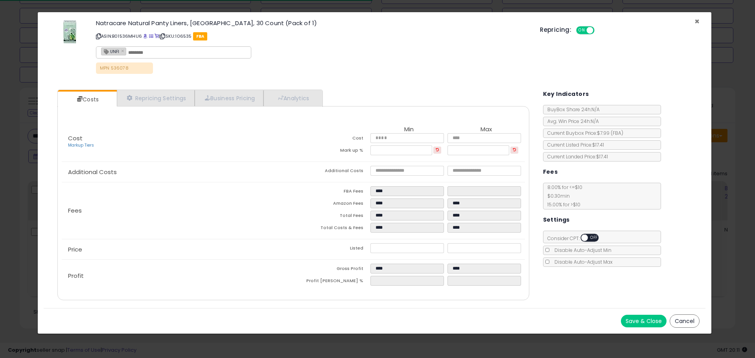
drag, startPoint x: 698, startPoint y: 22, endPoint x: 649, endPoint y: 38, distance: 51.9
click at [698, 22] on span "×" at bounding box center [697, 21] width 5 height 11
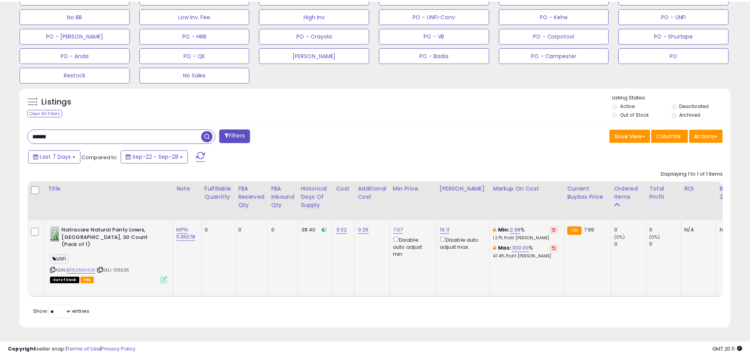
scroll to position [393289, 393038]
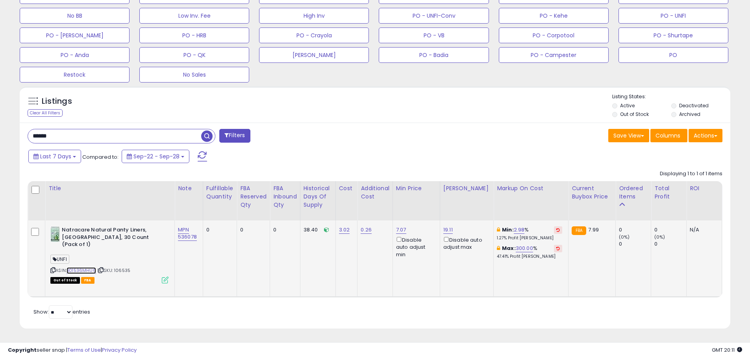
click at [81, 268] on link "B01536MHU6" at bounding box center [81, 271] width 30 height 7
click at [345, 226] on link "3.02" at bounding box center [344, 230] width 11 height 8
drag, startPoint x: 324, startPoint y: 205, endPoint x: 271, endPoint y: 204, distance: 52.7
type input "****"
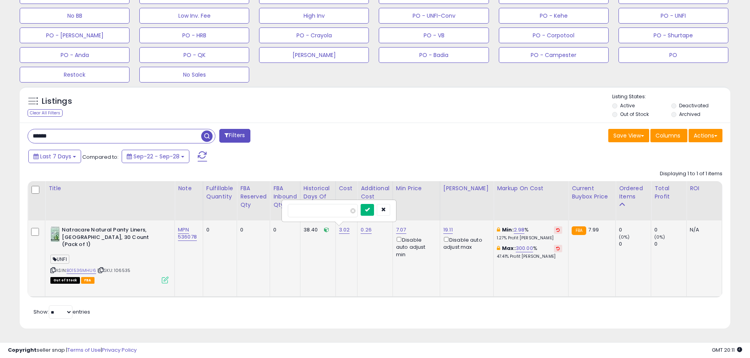
click at [374, 204] on button "submit" at bounding box center [366, 210] width 13 height 12
click at [365, 226] on link "0.26" at bounding box center [365, 230] width 11 height 8
drag, startPoint x: 349, startPoint y: 205, endPoint x: 300, endPoint y: 202, distance: 48.5
type input "****"
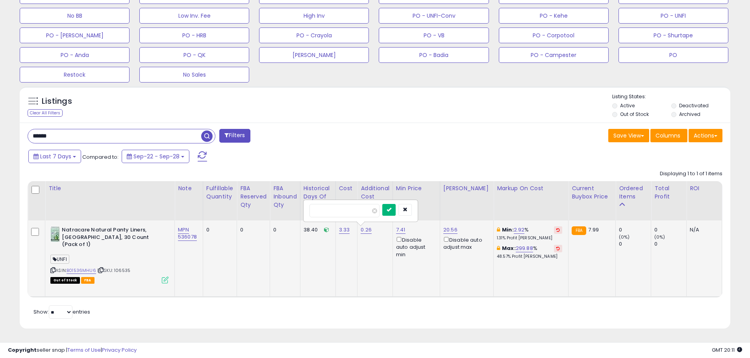
click at [391, 207] on icon "submit" at bounding box center [388, 209] width 5 height 5
click at [118, 268] on span "| SKU: 106535" at bounding box center [113, 271] width 33 height 6
drag, startPoint x: 61, startPoint y: 129, endPoint x: 17, endPoint y: 116, distance: 45.8
click at [18, 128] on div "Listings Clear All Filters" at bounding box center [375, 211] width 722 height 256
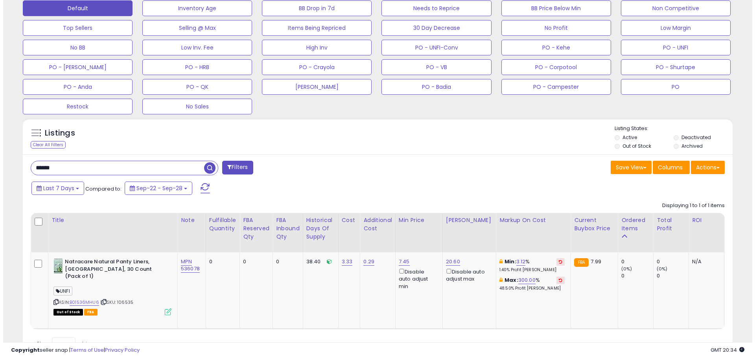
scroll to position [167, 0]
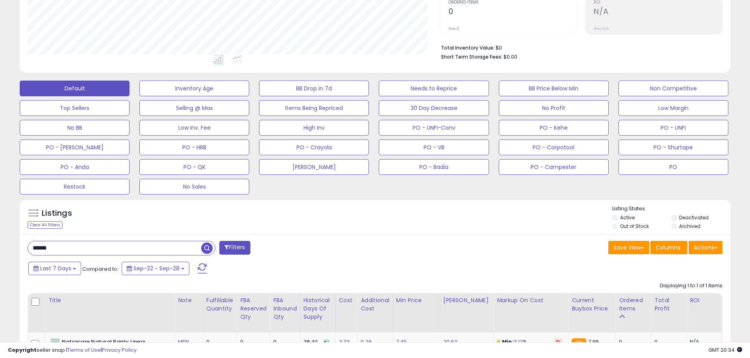
paste input "****"
type input "**********"
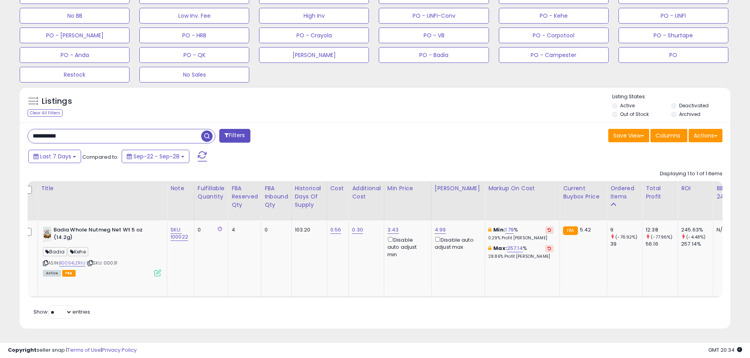
scroll to position [0, 0]
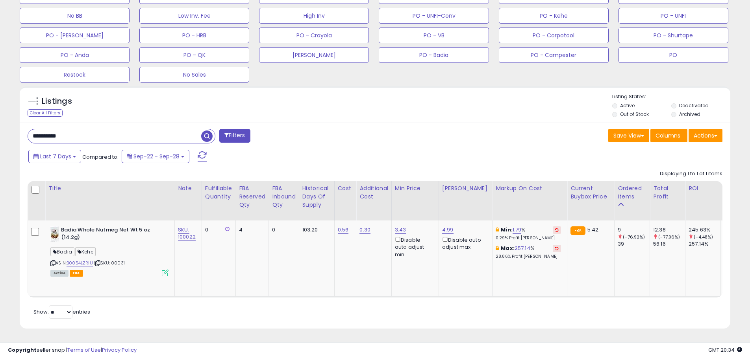
drag, startPoint x: 67, startPoint y: 127, endPoint x: -14, endPoint y: 127, distance: 81.1
click at [659, 54] on button "PO" at bounding box center [673, 55] width 110 height 16
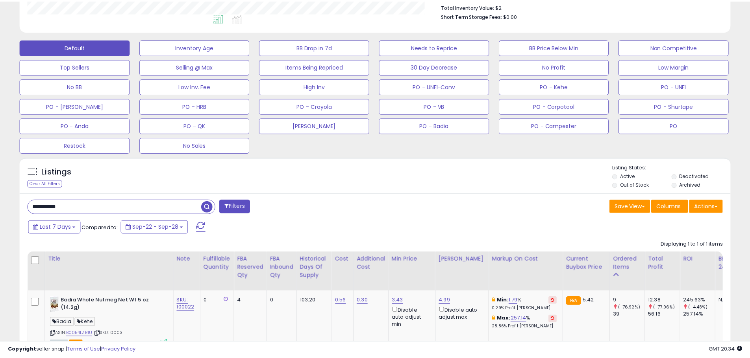
scroll to position [161, 415]
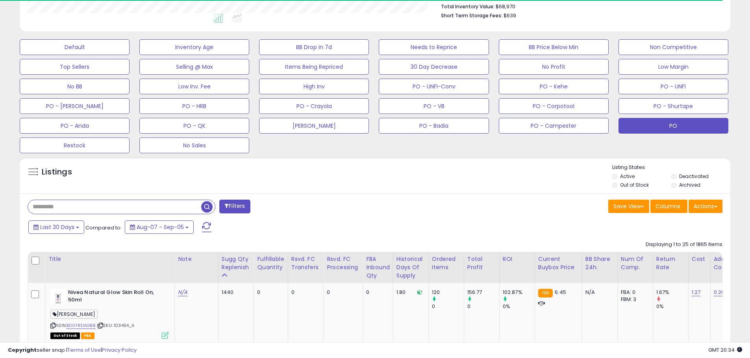
drag, startPoint x: 79, startPoint y: 207, endPoint x: 27, endPoint y: 205, distance: 52.4
click at [27, 205] on div "Filters" at bounding box center [198, 208] width 353 height 16
click at [44, 206] on input "text" at bounding box center [114, 207] width 173 height 14
paste input "**********"
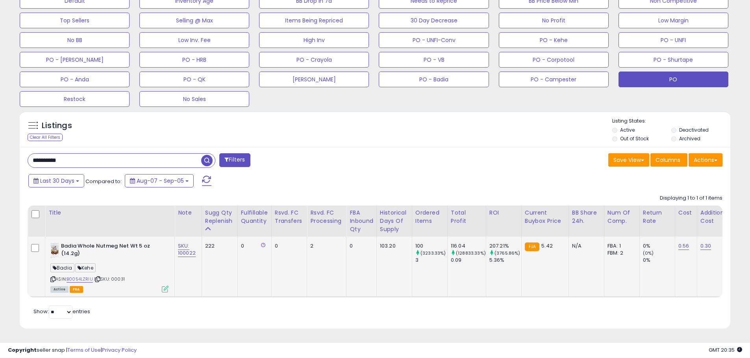
click at [118, 276] on span "| SKU: 00031" at bounding box center [109, 279] width 31 height 6
click at [145, 266] on div "[PERSON_NAME]" at bounding box center [109, 269] width 118 height 11
drag, startPoint x: 194, startPoint y: 249, endPoint x: 177, endPoint y: 251, distance: 17.0
click at [177, 251] on td "SKU: 100022" at bounding box center [188, 267] width 27 height 60
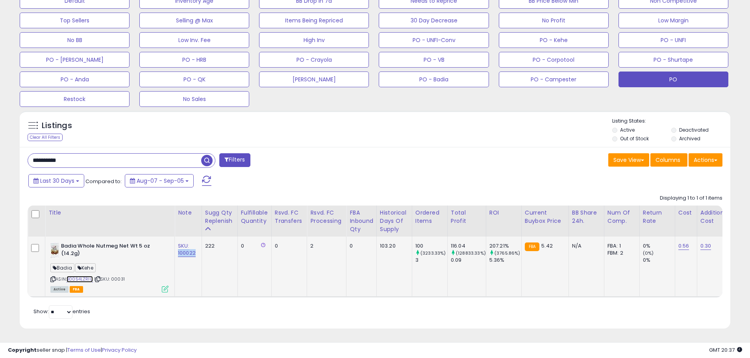
click at [81, 276] on link "B0054LZRIU" at bounding box center [79, 279] width 26 height 7
drag, startPoint x: 65, startPoint y: 156, endPoint x: -6, endPoint y: 149, distance: 70.4
paste input "text"
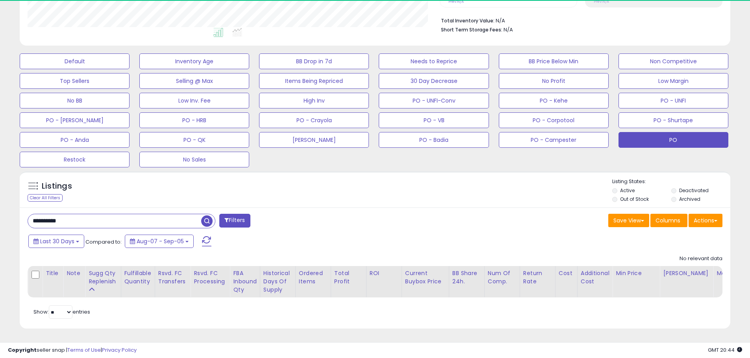
scroll to position [161, 412]
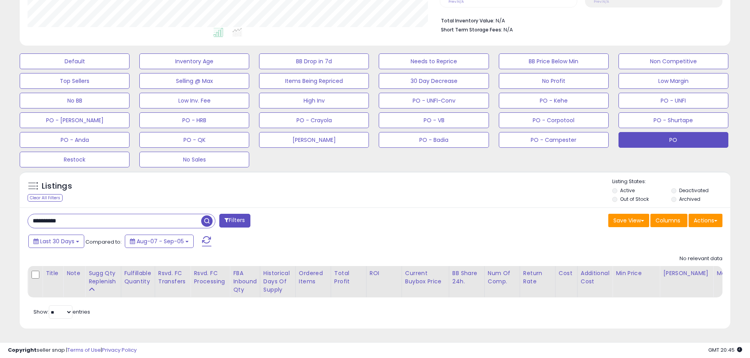
drag, startPoint x: 42, startPoint y: 212, endPoint x: 10, endPoint y: 210, distance: 32.3
click at [10, 211] on div "**********" at bounding box center [375, 89] width 742 height 500
paste input "**"
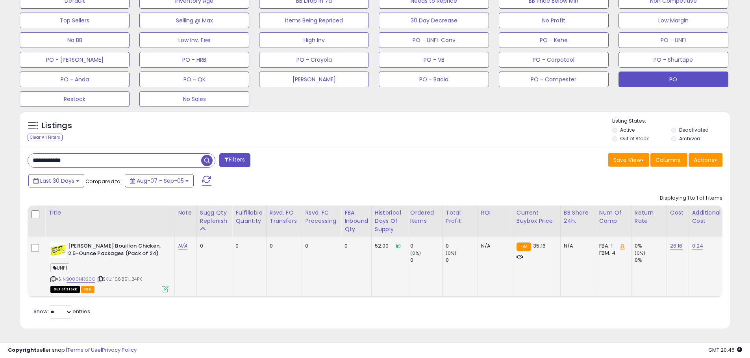
click at [124, 276] on span "| SKU: 106891_24PK" at bounding box center [118, 279] width 45 height 6
drag, startPoint x: 128, startPoint y: 274, endPoint x: 115, endPoint y: 274, distance: 13.0
click at [115, 276] on span "| SKU: 106891_24PK" at bounding box center [118, 279] width 45 height 6
click at [676, 135] on li "Archived" at bounding box center [700, 139] width 58 height 9
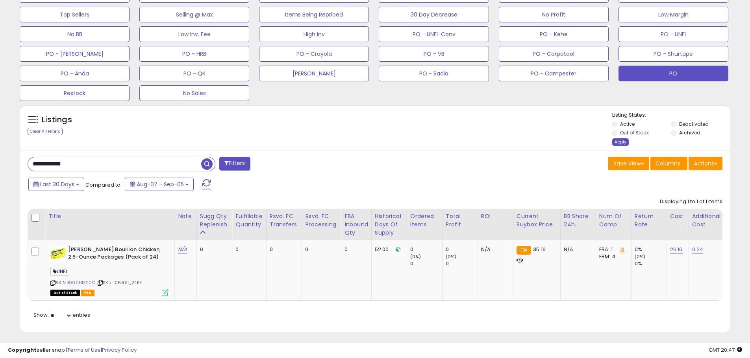
click at [613, 142] on div "Apply" at bounding box center [620, 141] width 17 height 7
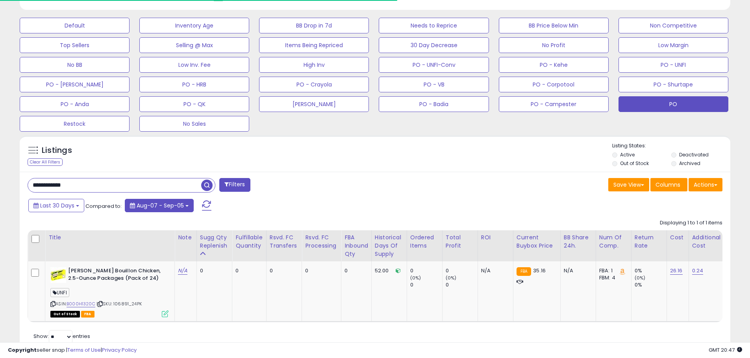
scroll to position [261, 0]
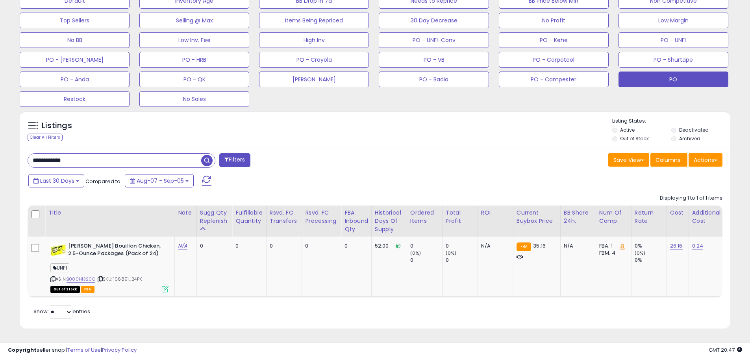
drag, startPoint x: 114, startPoint y: 149, endPoint x: 13, endPoint y: 159, distance: 101.6
click at [13, 159] on div "**********" at bounding box center [375, 58] width 742 height 560
paste input "text"
type input "******"
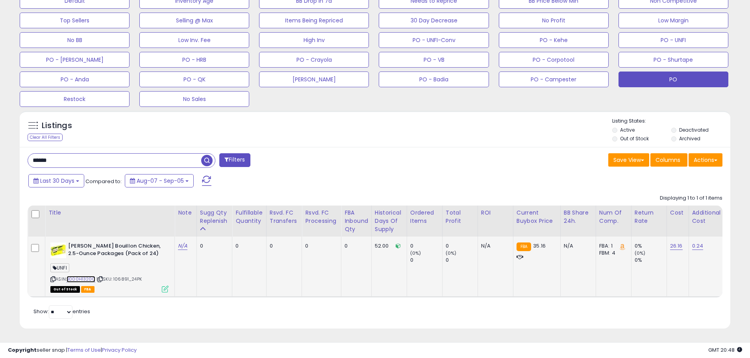
click at [87, 276] on link "B000H1320C" at bounding box center [80, 279] width 29 height 7
